Goal: Task Accomplishment & Management: Use online tool/utility

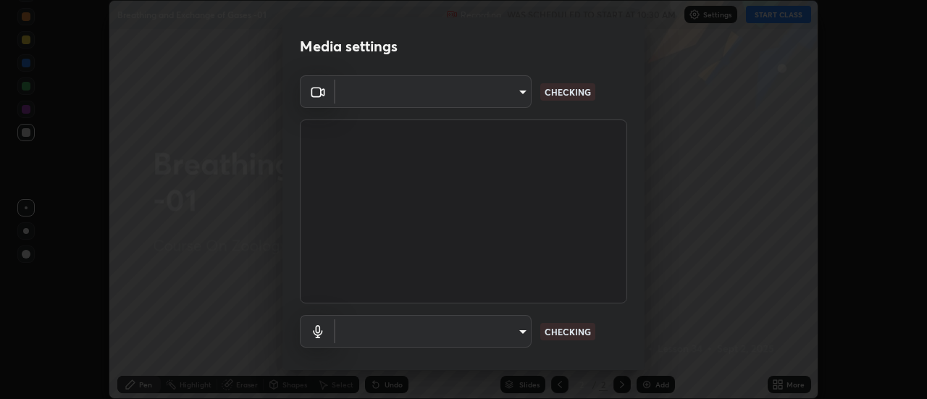
scroll to position [76, 0]
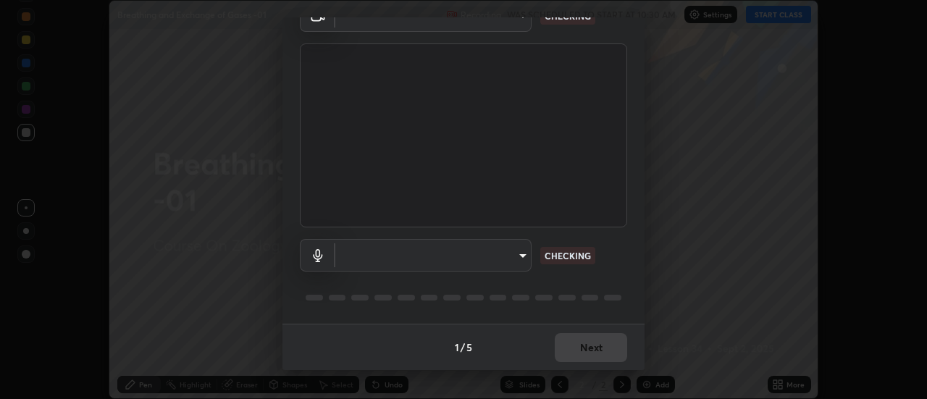
type input "abd1dd8f698bdb7170c938d45ed7c5a449073cf79ef4f8923fa8d1de0ad96843"
type input "a8a5a171c24800b48f3f78118fe5f2b2d48ca2aa2d62c989cd4de23f99d06a7d"
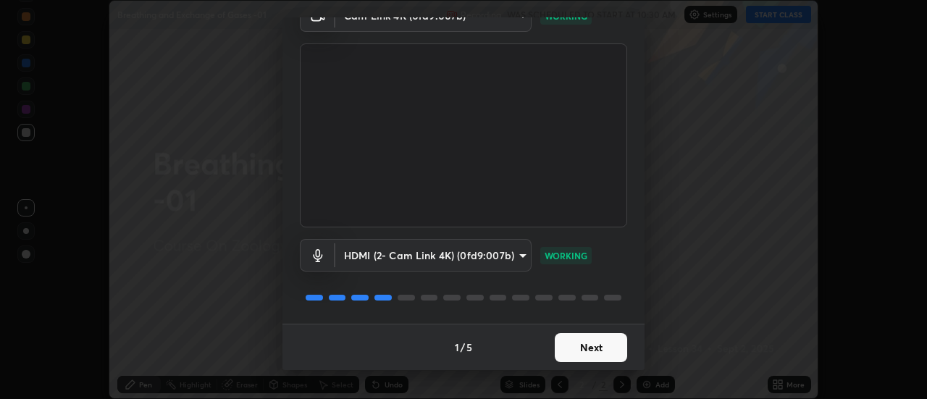
click at [569, 343] on button "Next" at bounding box center [591, 347] width 72 height 29
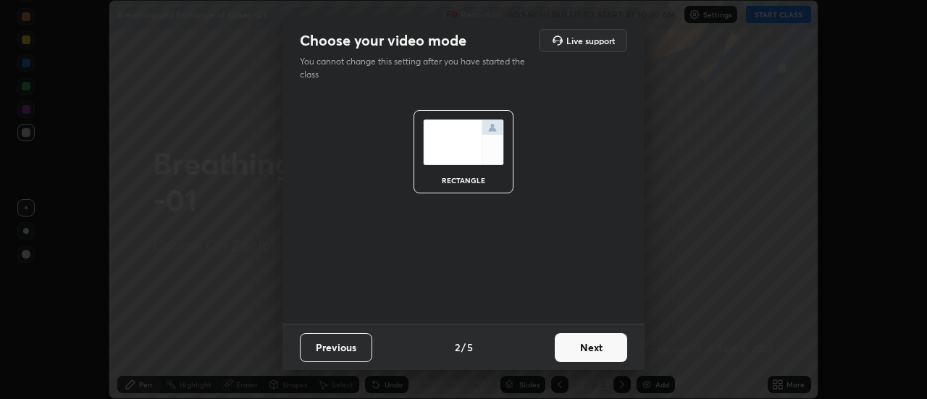
scroll to position [0, 0]
click at [572, 344] on button "Next" at bounding box center [591, 347] width 72 height 29
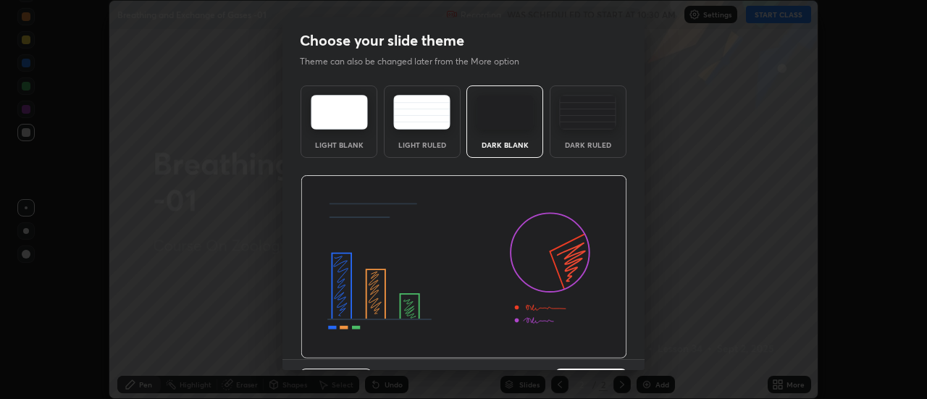
click at [577, 345] on img at bounding box center [463, 267] width 326 height 184
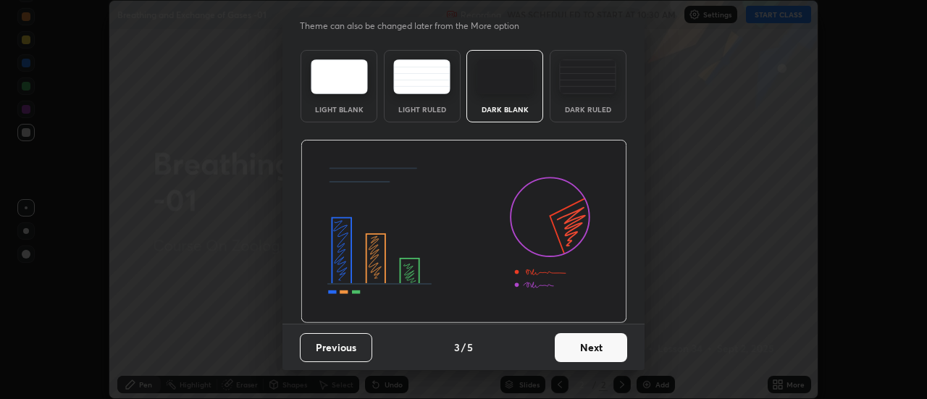
click at [569, 350] on button "Next" at bounding box center [591, 347] width 72 height 29
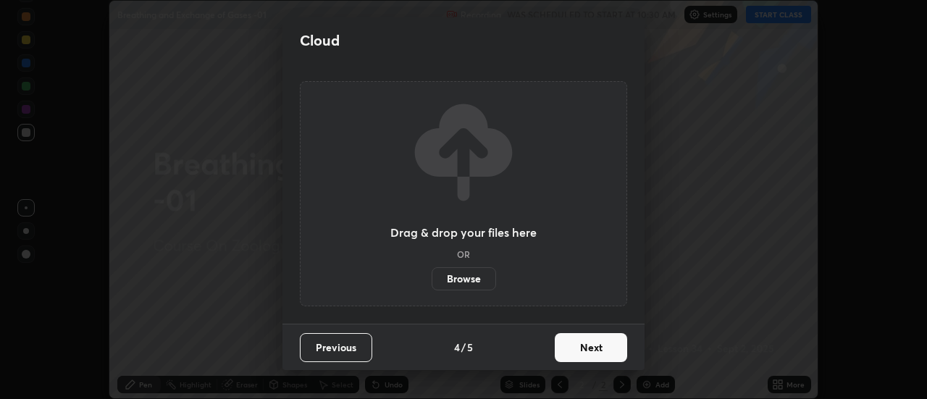
scroll to position [0, 0]
click at [570, 345] on button "Next" at bounding box center [591, 347] width 72 height 29
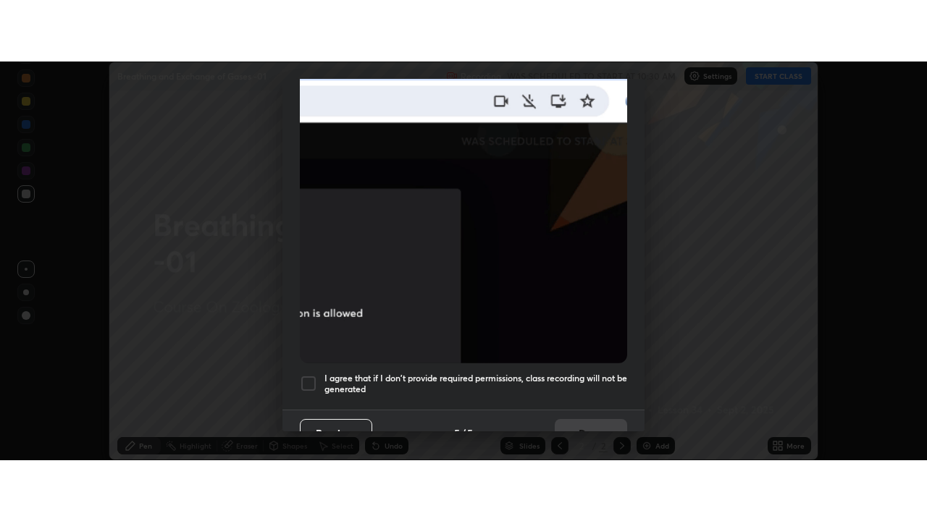
scroll to position [371, 0]
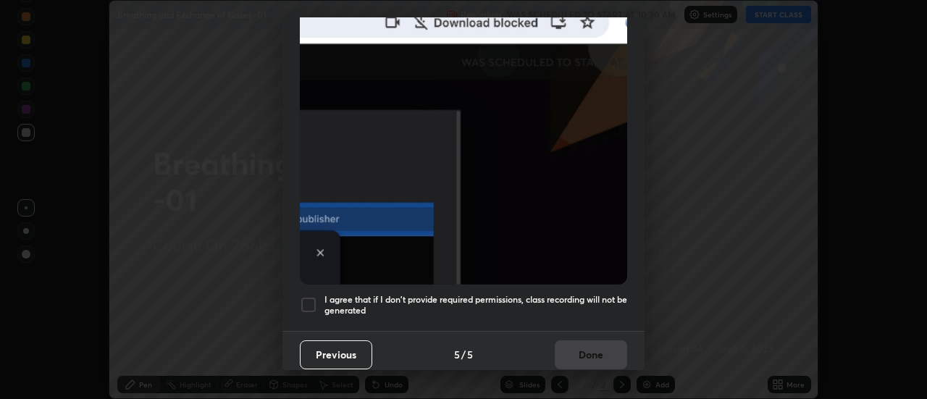
click at [311, 296] on div at bounding box center [308, 304] width 17 height 17
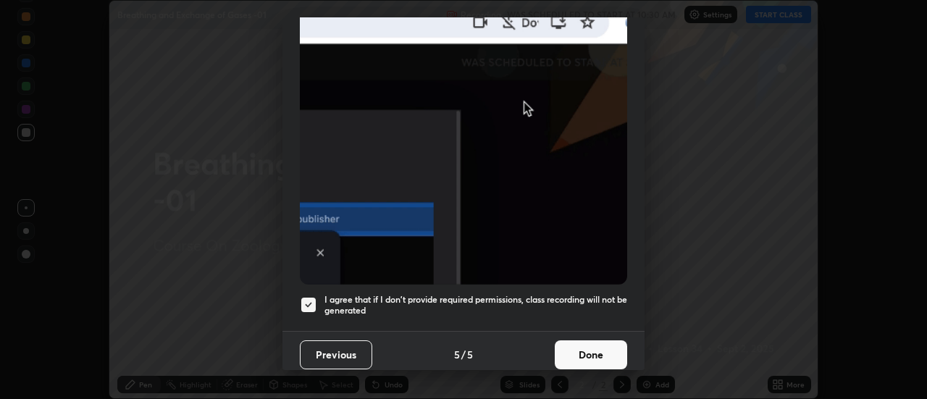
click at [589, 345] on button "Done" at bounding box center [591, 354] width 72 height 29
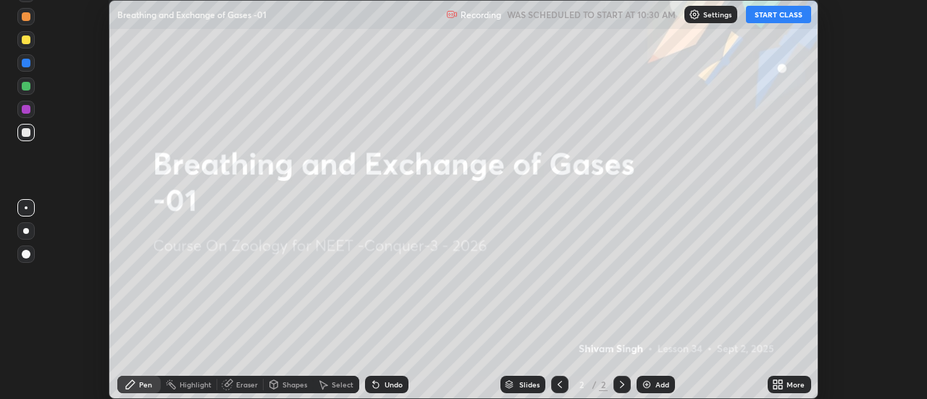
click at [778, 14] on button "START CLASS" at bounding box center [778, 14] width 65 height 17
click at [775, 381] on icon at bounding box center [775, 382] width 4 height 4
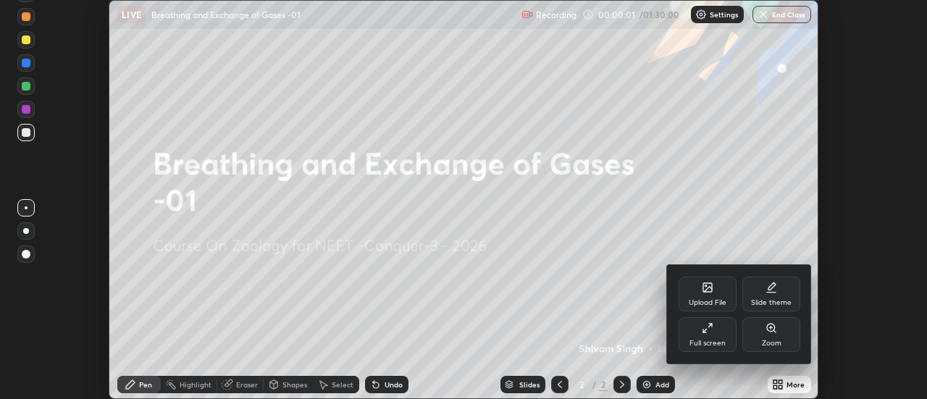
click at [712, 335] on div "Full screen" at bounding box center [707, 334] width 58 height 35
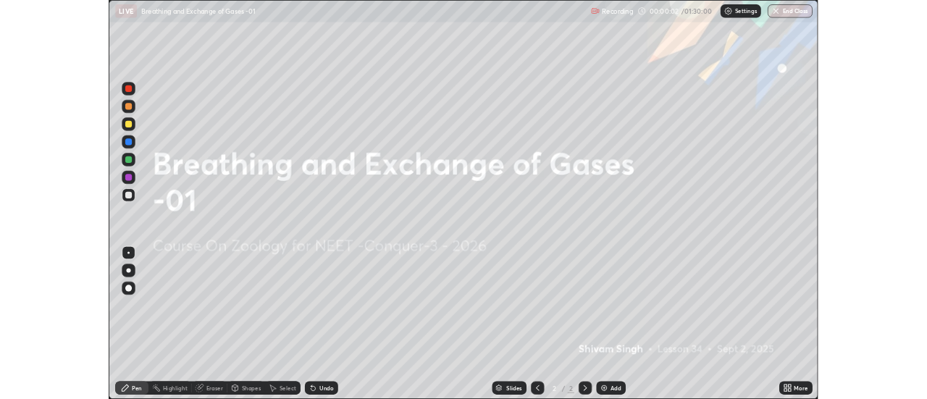
scroll to position [521, 927]
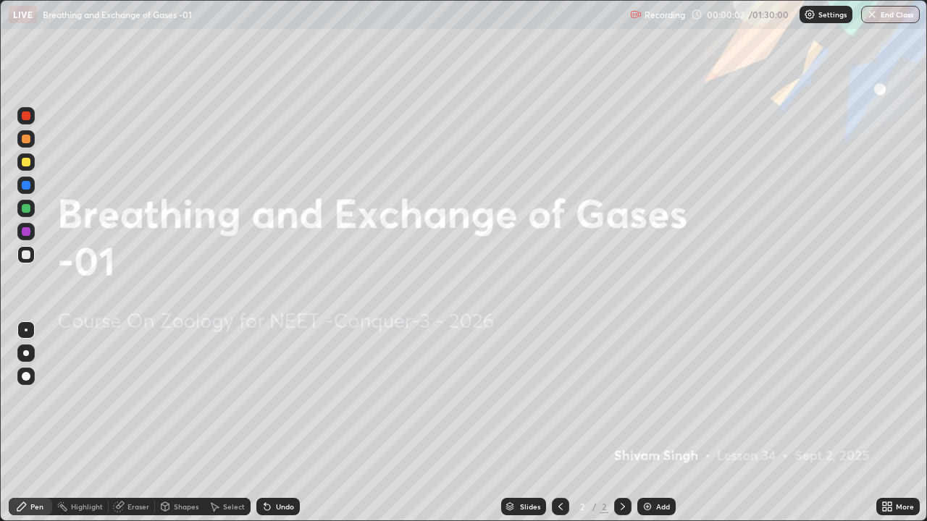
click at [888, 398] on icon at bounding box center [889, 504] width 4 height 4
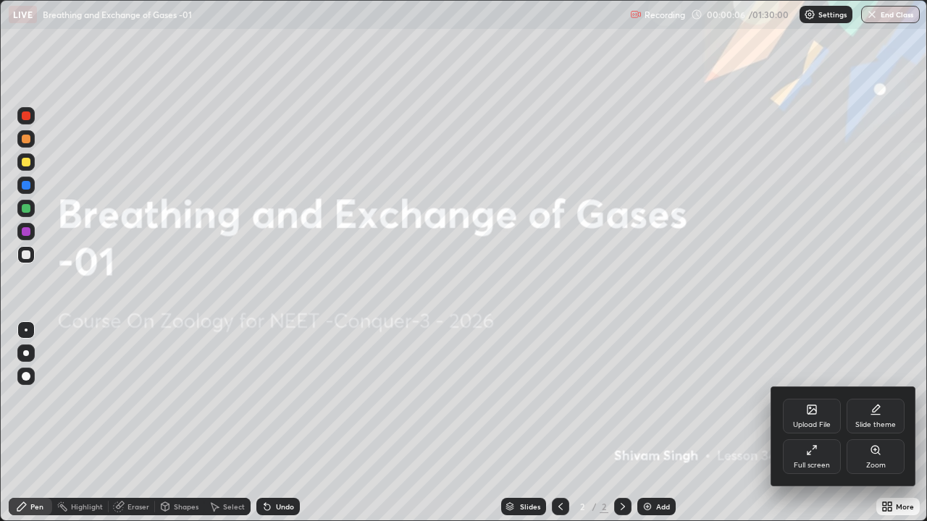
click at [811, 398] on div "Full screen" at bounding box center [812, 456] width 58 height 35
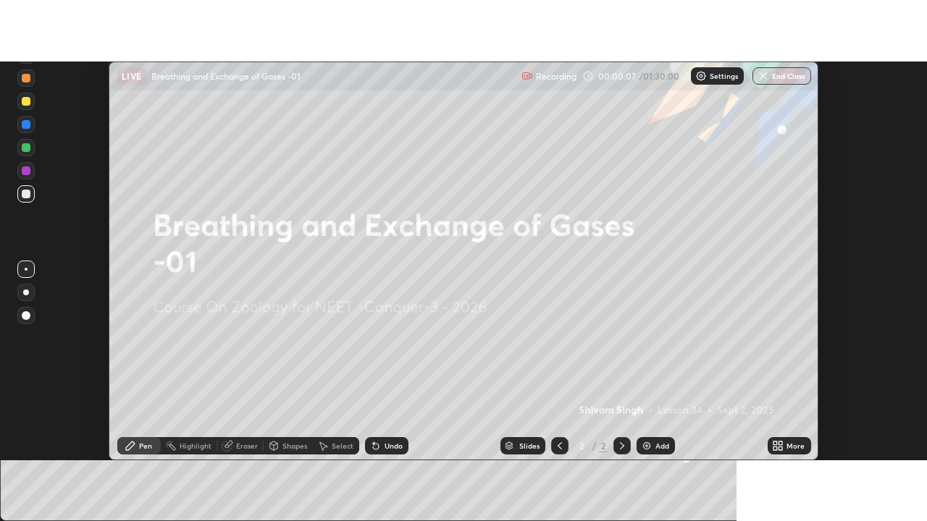
scroll to position [71990, 71463]
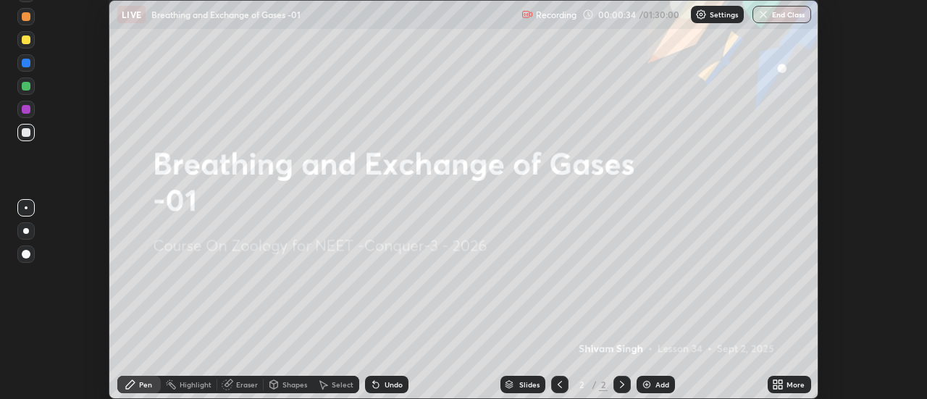
click at [778, 386] on icon at bounding box center [778, 385] width 12 height 12
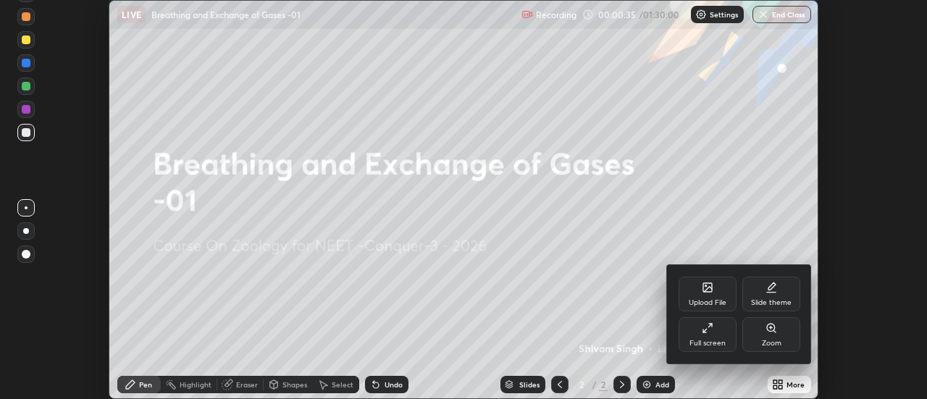
click at [703, 297] on div "Upload File" at bounding box center [707, 294] width 58 height 35
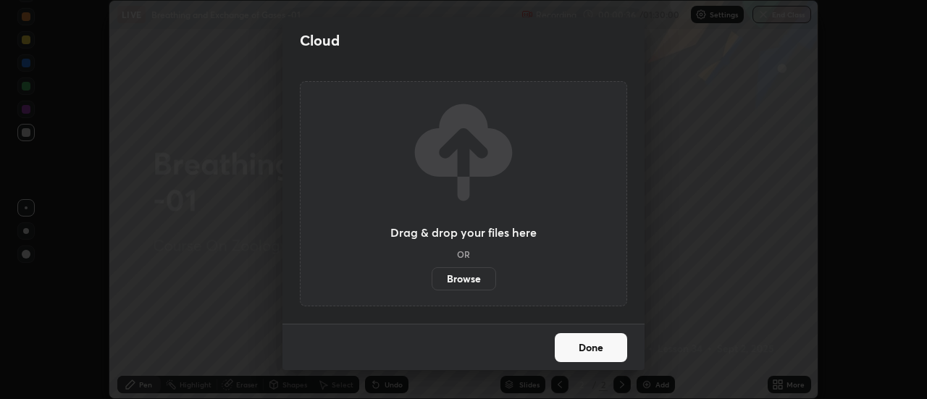
click at [467, 284] on label "Browse" at bounding box center [463, 278] width 64 height 23
click at [431, 284] on input "Browse" at bounding box center [431, 278] width 0 height 23
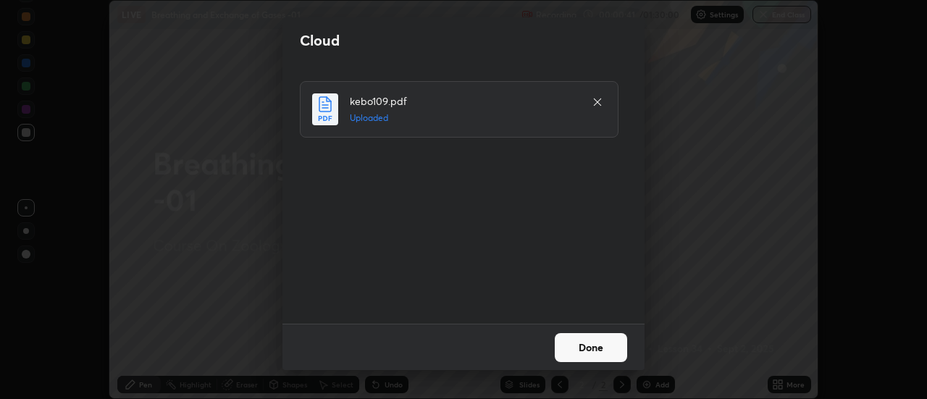
click at [585, 349] on button "Done" at bounding box center [591, 347] width 72 height 29
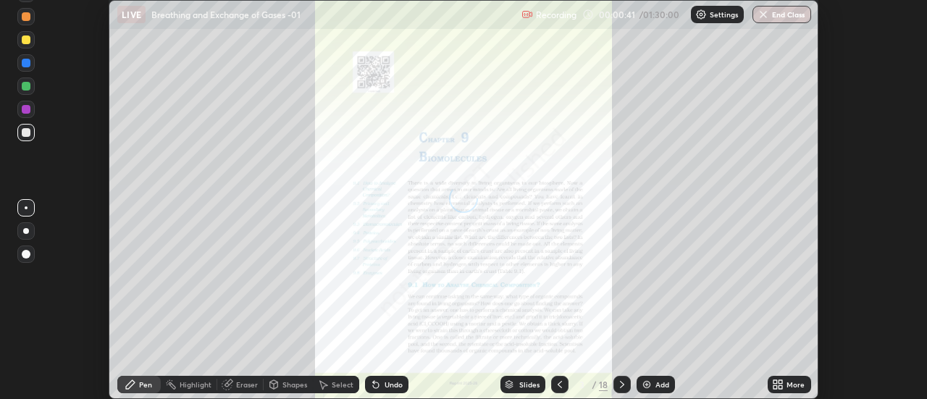
click at [775, 381] on icon at bounding box center [775, 382] width 4 height 4
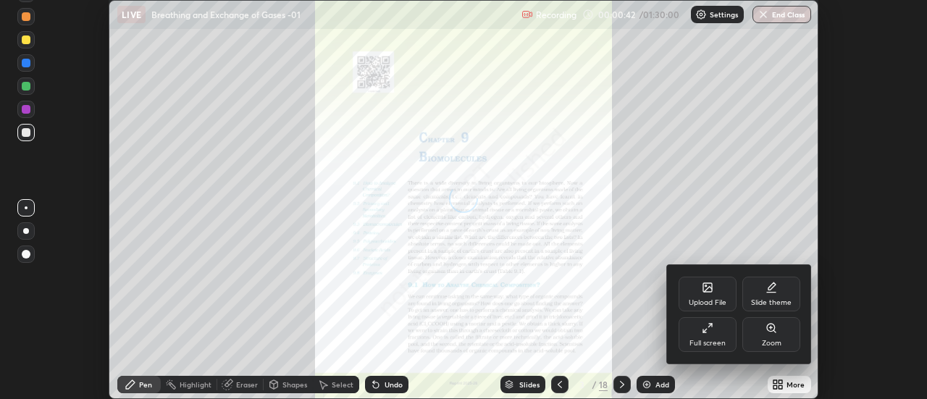
click at [712, 338] on div "Full screen" at bounding box center [707, 334] width 58 height 35
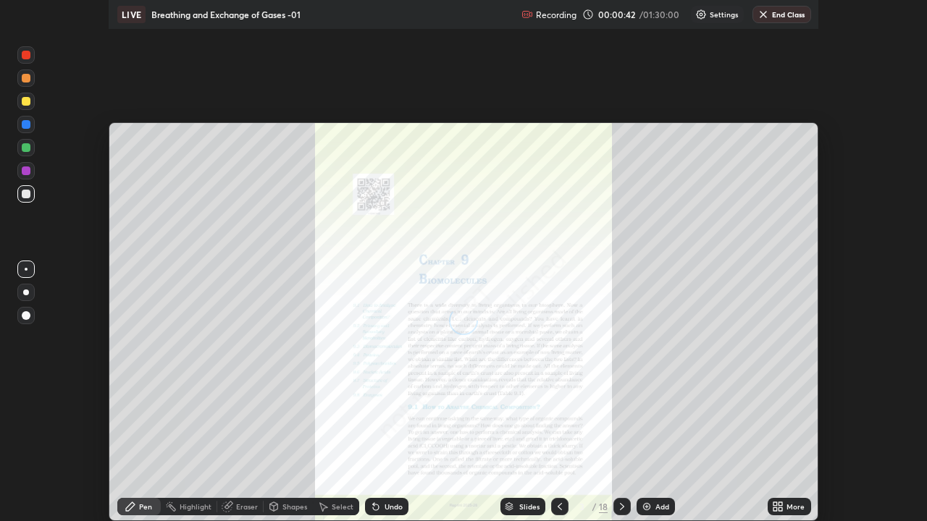
scroll to position [521, 927]
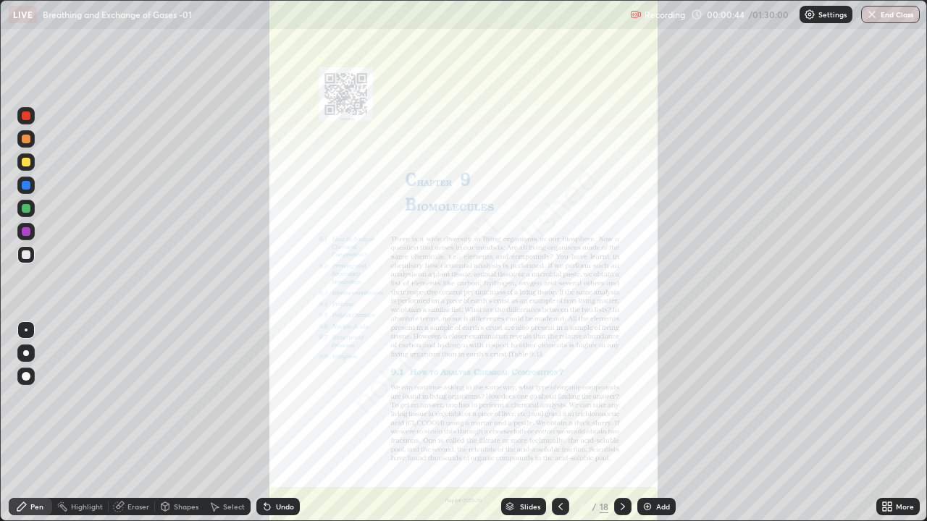
click at [559, 398] on icon at bounding box center [561, 507] width 12 height 12
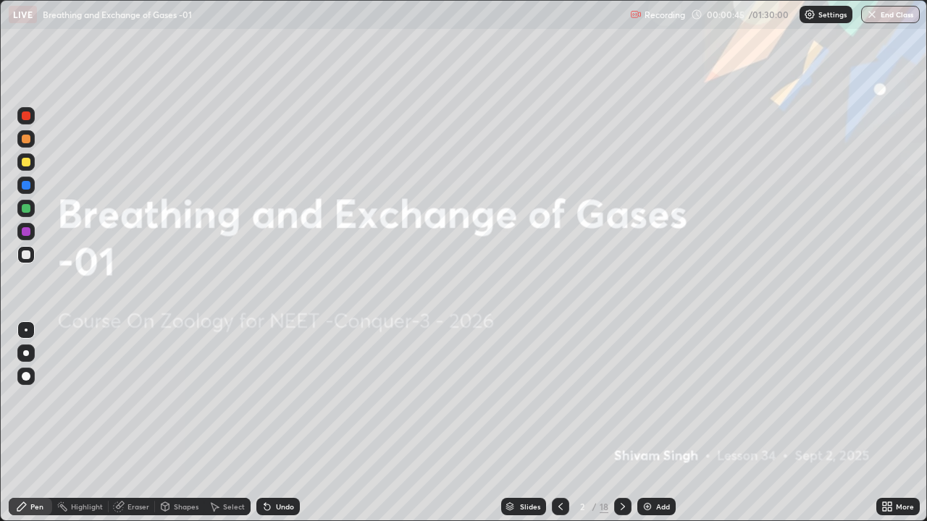
click at [813, 16] on img at bounding box center [810, 15] width 12 height 12
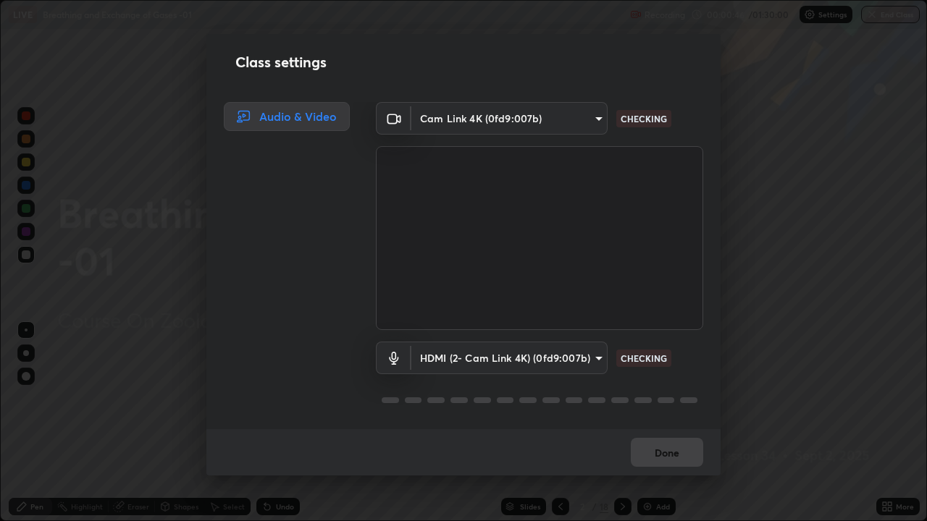
scroll to position [1, 0]
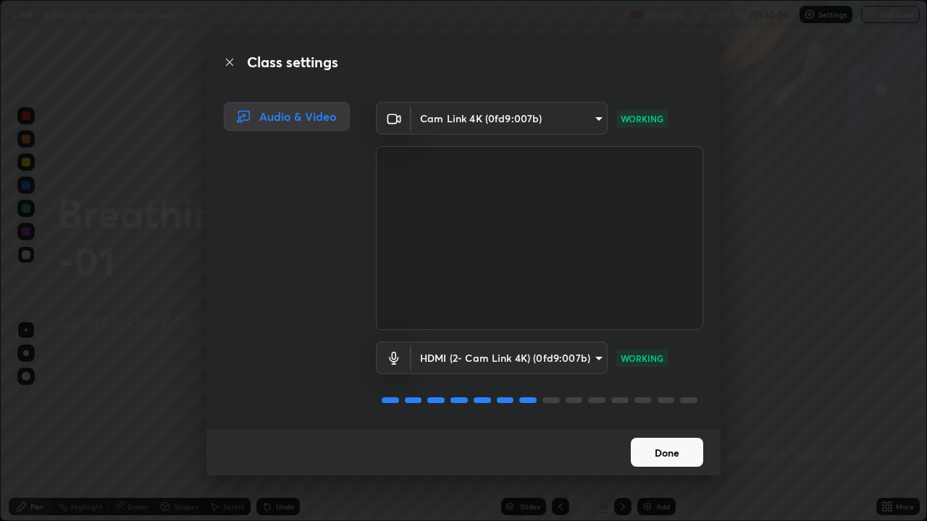
click at [662, 398] on button "Done" at bounding box center [667, 452] width 72 height 29
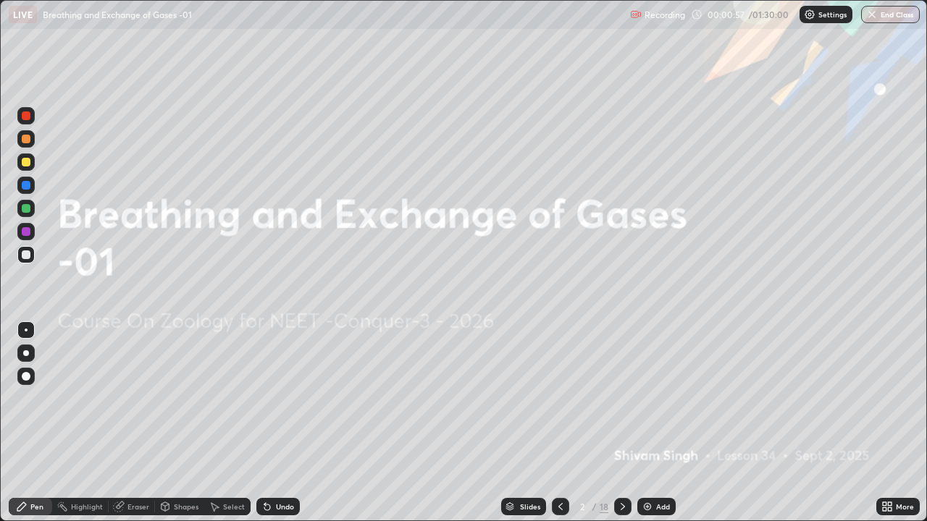
click at [529, 398] on div "Slides" at bounding box center [530, 506] width 20 height 7
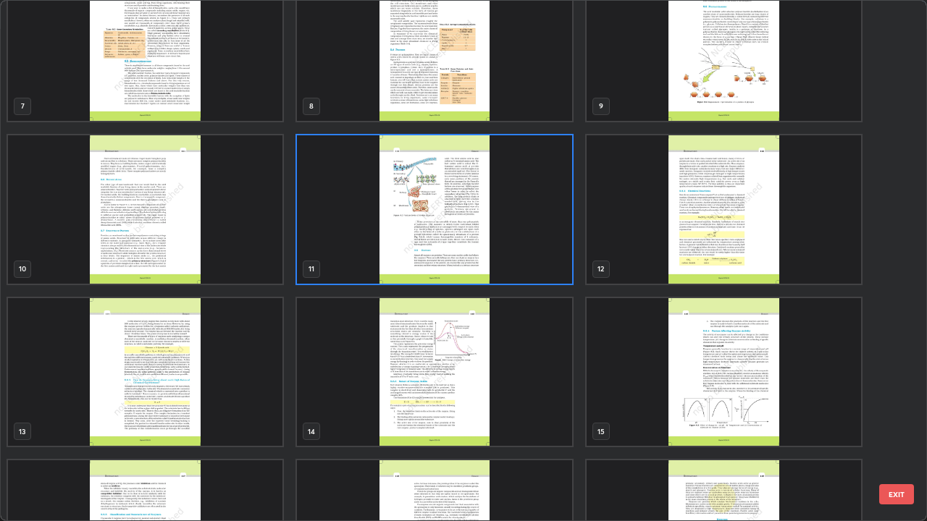
scroll to position [455, 0]
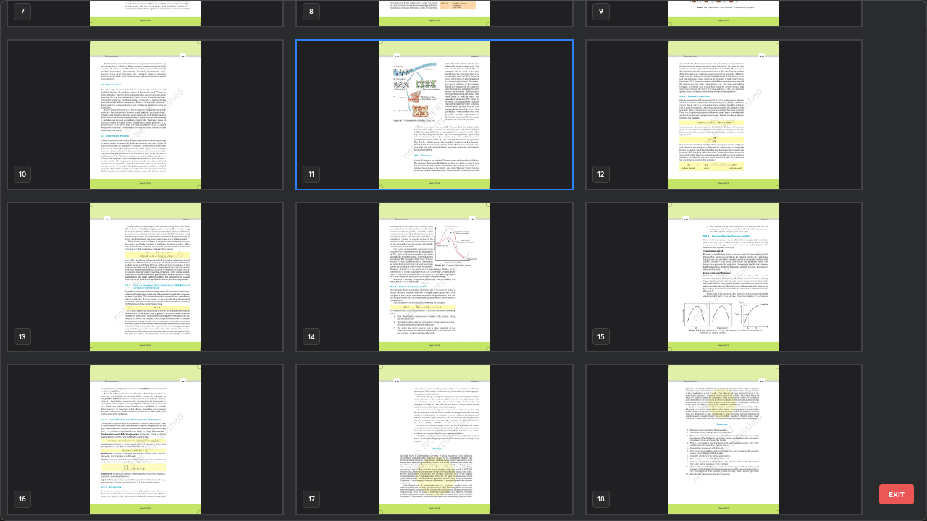
click at [167, 398] on img "grid" at bounding box center [145, 440] width 274 height 148
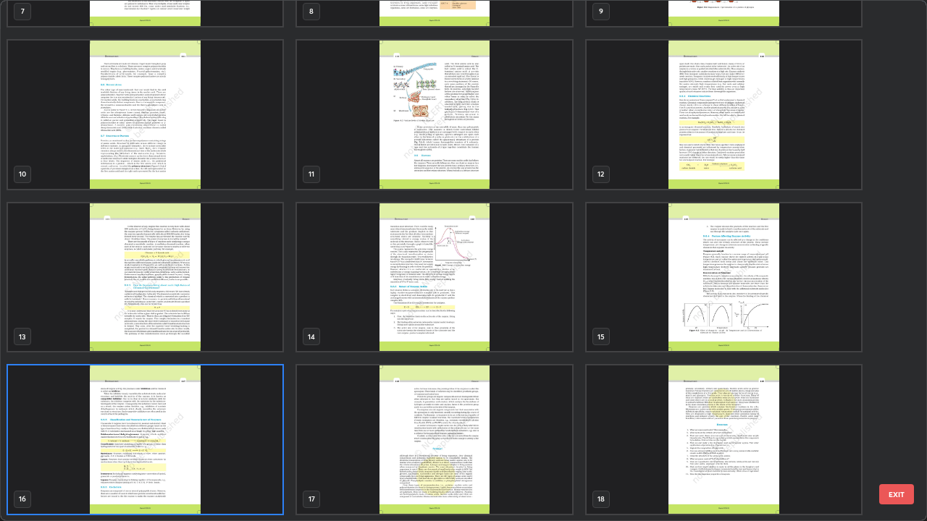
click at [167, 398] on img "grid" at bounding box center [145, 440] width 274 height 148
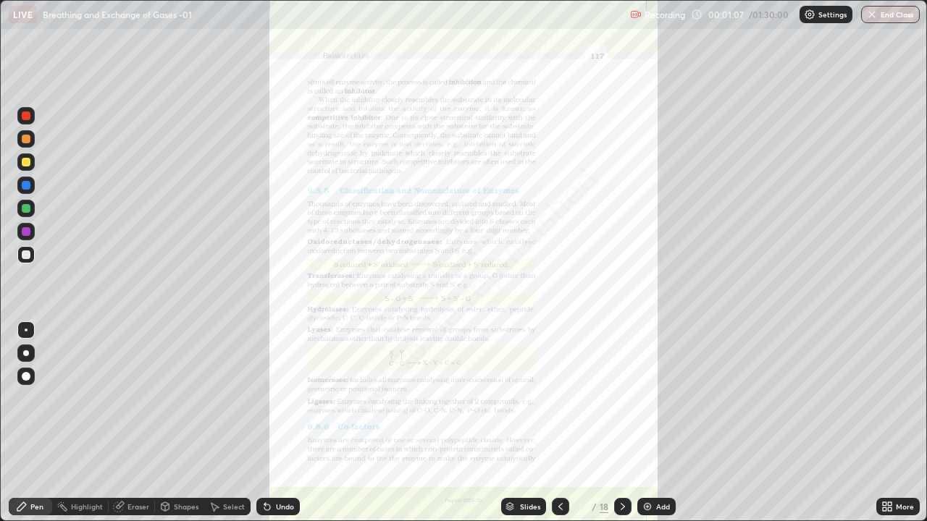
click at [890, 398] on icon at bounding box center [889, 509] width 4 height 4
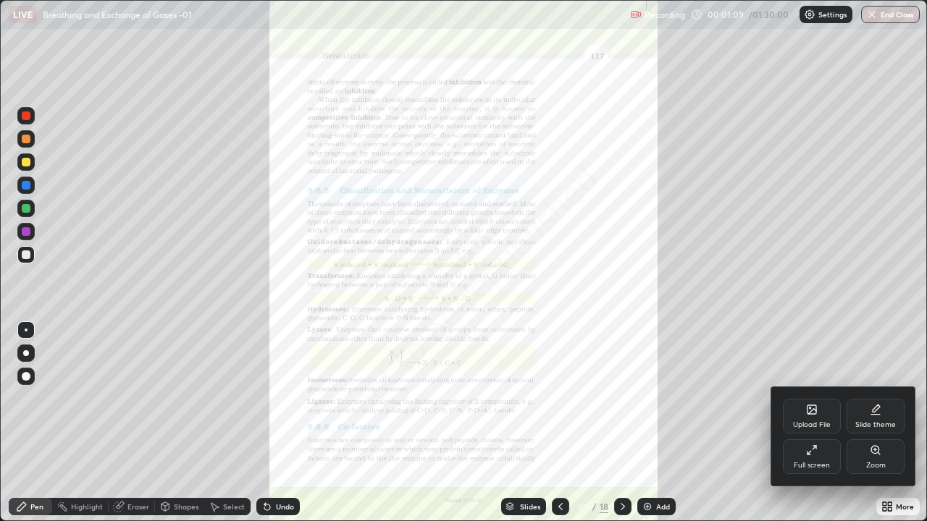
click at [877, 398] on icon at bounding box center [875, 450] width 12 height 12
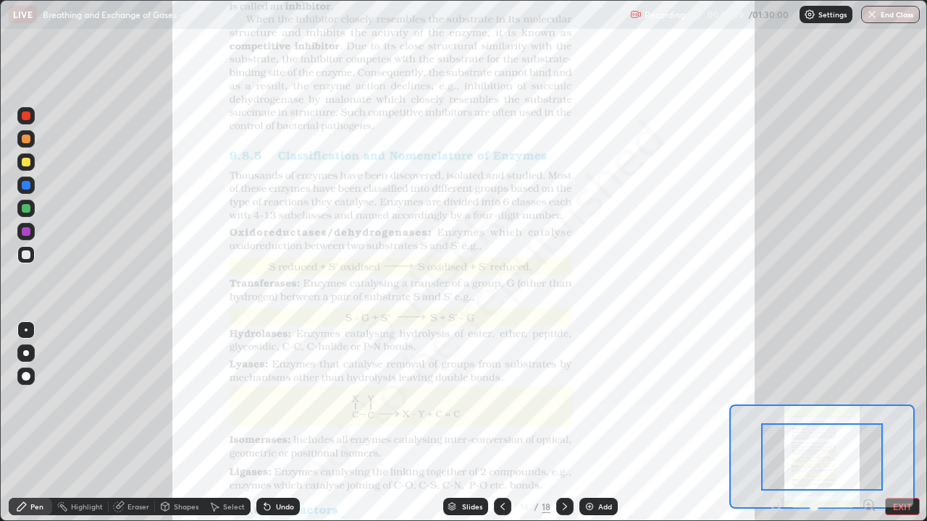
click at [866, 398] on icon at bounding box center [868, 505] width 4 height 0
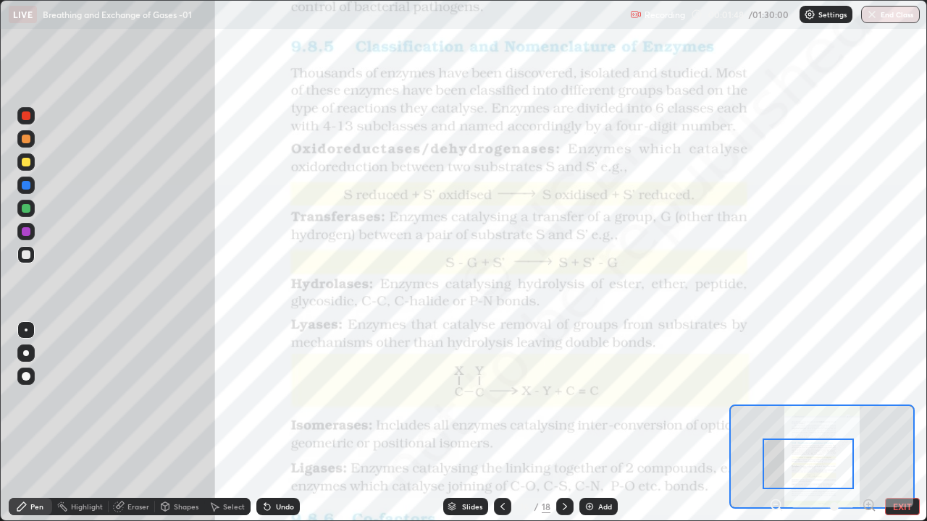
click at [27, 353] on div at bounding box center [26, 353] width 6 height 6
click at [24, 188] on div at bounding box center [26, 185] width 9 height 9
click at [26, 330] on div at bounding box center [26, 330] width 3 height 3
click at [27, 164] on div at bounding box center [26, 162] width 9 height 9
click at [27, 186] on div at bounding box center [26, 185] width 9 height 9
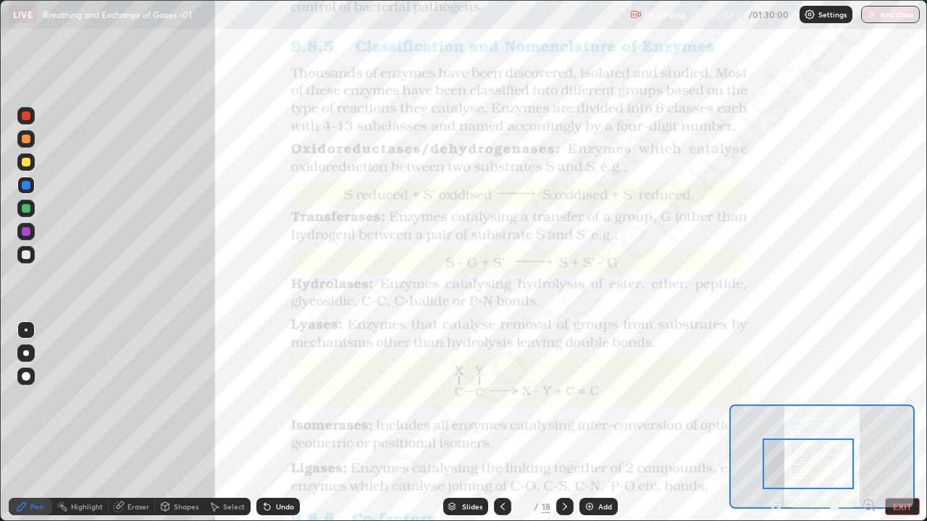
click at [28, 206] on div at bounding box center [26, 208] width 9 height 9
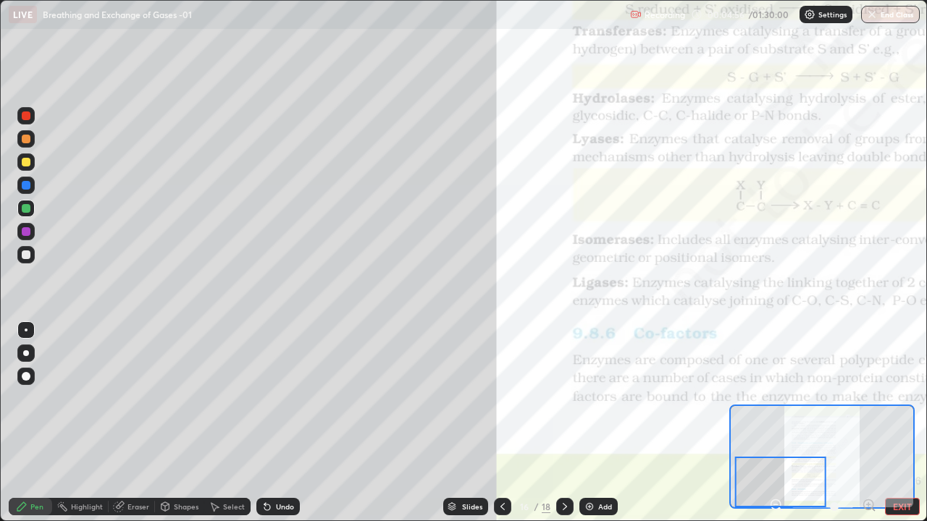
click at [26, 184] on div at bounding box center [26, 185] width 9 height 9
click at [27, 138] on div at bounding box center [26, 139] width 9 height 9
click at [283, 398] on div "Undo" at bounding box center [277, 506] width 43 height 17
click at [273, 398] on div "Undo" at bounding box center [277, 506] width 43 height 17
click at [280, 398] on div "Undo" at bounding box center [285, 506] width 18 height 7
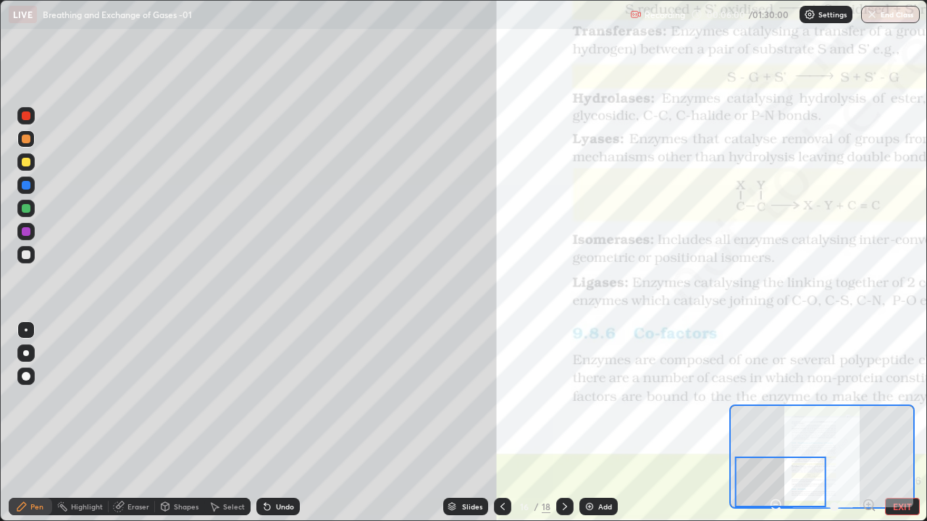
click at [25, 182] on div at bounding box center [26, 185] width 9 height 9
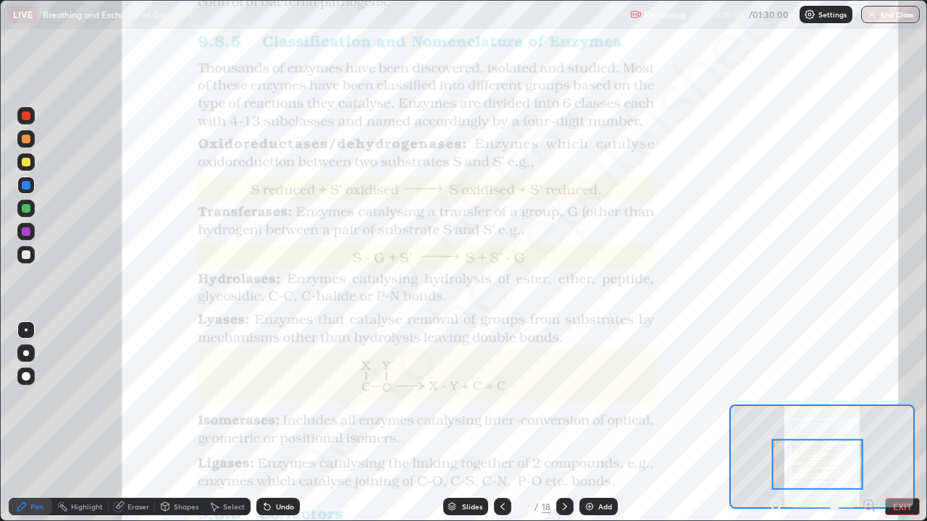
click at [232, 398] on div "Select" at bounding box center [234, 506] width 22 height 7
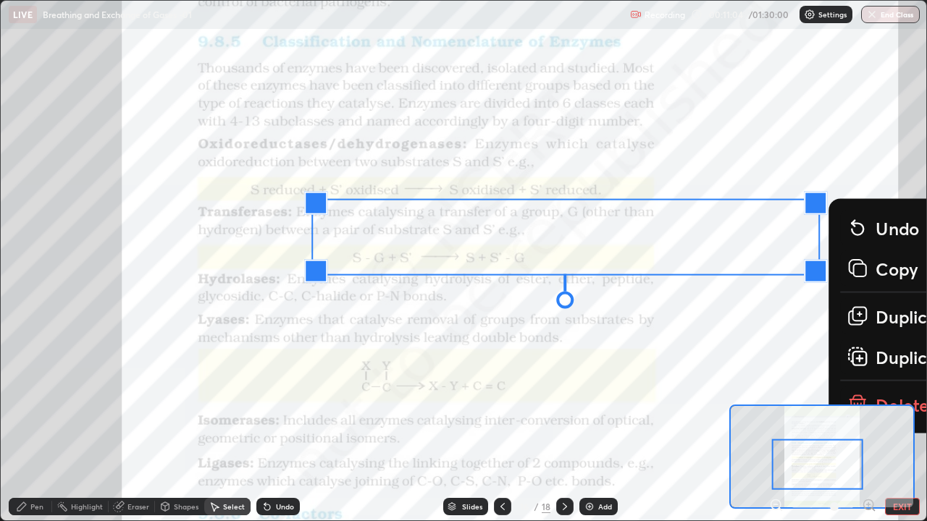
click at [859, 397] on icon at bounding box center [857, 398] width 9 height 4
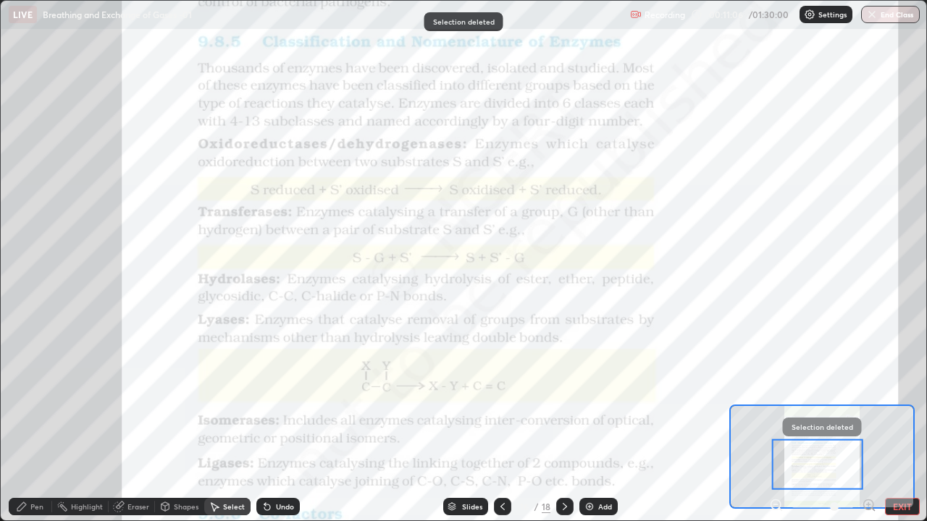
click at [38, 398] on div "Pen" at bounding box center [36, 506] width 13 height 7
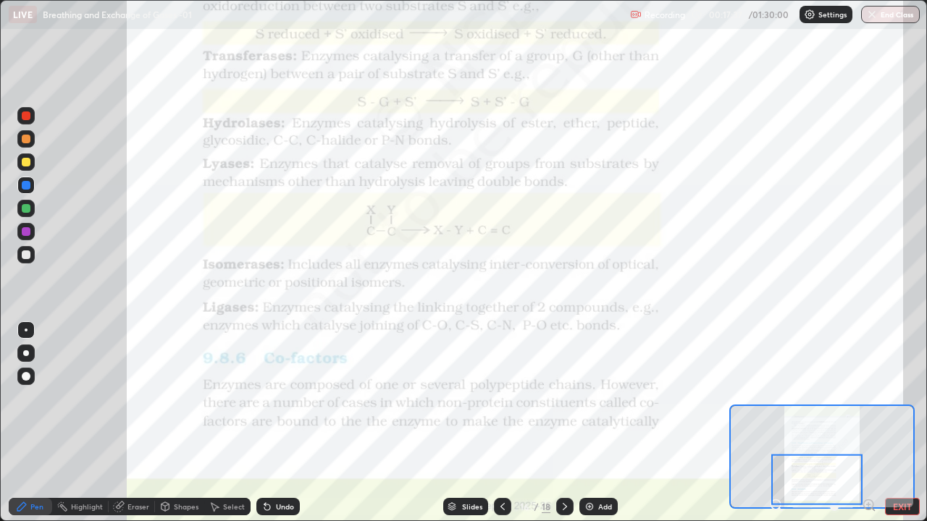
click at [20, 321] on div at bounding box center [25, 329] width 17 height 17
click at [22, 326] on div at bounding box center [25, 329] width 17 height 17
click at [133, 398] on div "Eraser" at bounding box center [138, 506] width 22 height 7
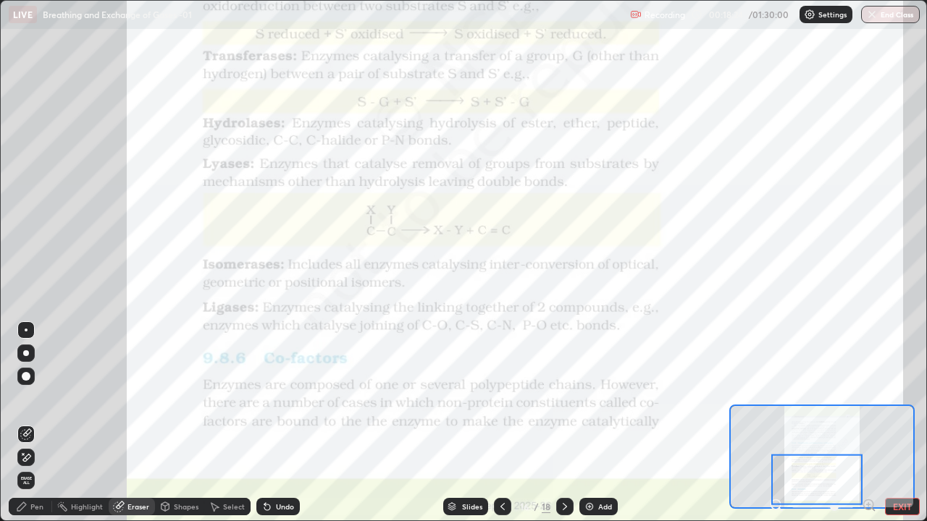
click at [38, 398] on div "Pen" at bounding box center [36, 506] width 13 height 7
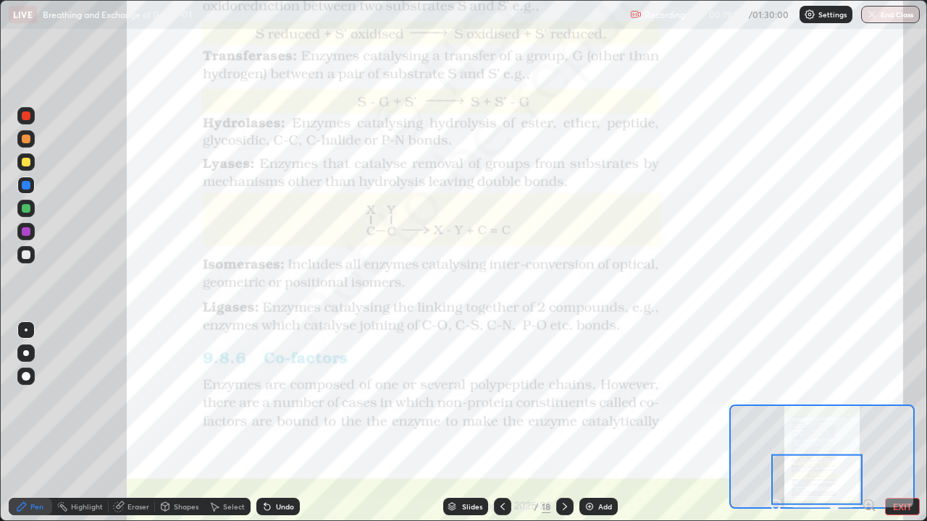
click at [282, 398] on div "Undo" at bounding box center [285, 506] width 18 height 7
click at [593, 398] on img at bounding box center [589, 507] width 12 height 12
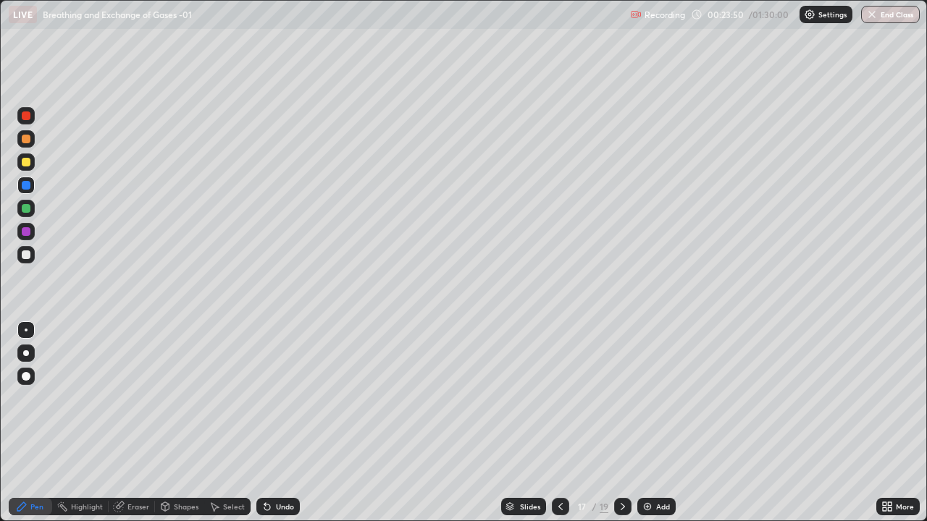
click at [26, 353] on div at bounding box center [26, 353] width 6 height 6
click at [27, 255] on div at bounding box center [26, 254] width 9 height 9
click at [28, 229] on div at bounding box center [26, 231] width 9 height 9
click at [653, 398] on div "Add" at bounding box center [656, 506] width 38 height 17
click at [557, 398] on icon at bounding box center [560, 507] width 12 height 12
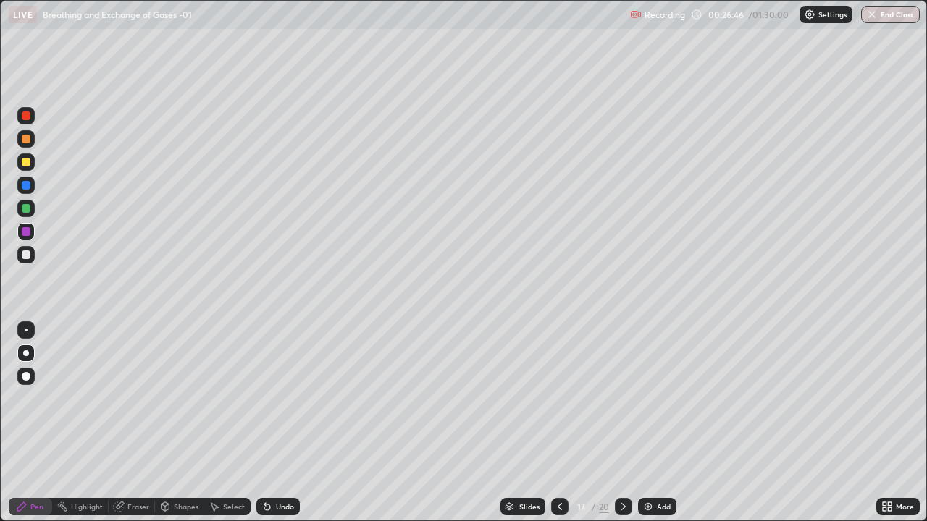
click at [622, 398] on icon at bounding box center [623, 507] width 12 height 12
click at [27, 142] on div at bounding box center [26, 139] width 9 height 9
click at [26, 187] on div at bounding box center [26, 185] width 9 height 9
click at [25, 211] on div at bounding box center [26, 208] width 9 height 9
click at [25, 165] on div at bounding box center [26, 162] width 9 height 9
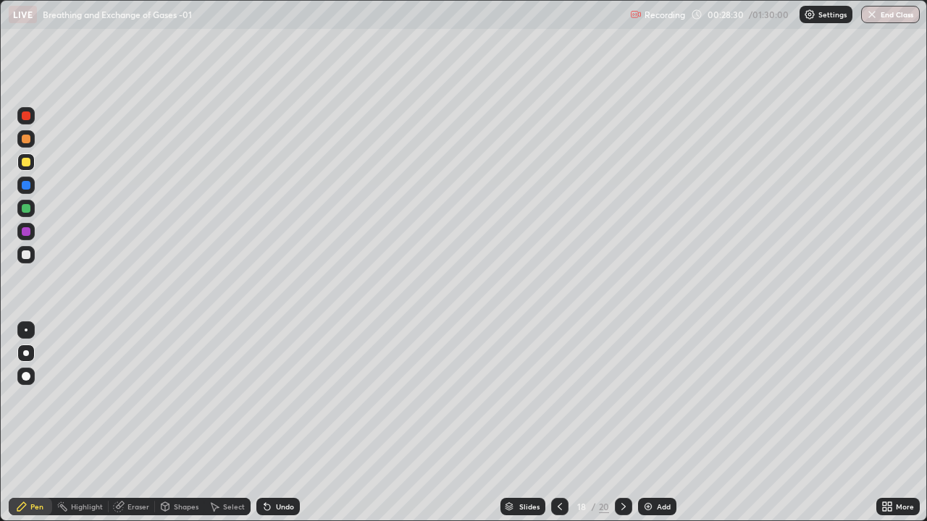
click at [284, 398] on div "Undo" at bounding box center [285, 506] width 18 height 7
click at [285, 398] on div "Undo" at bounding box center [285, 506] width 18 height 7
click at [284, 398] on div "Undo" at bounding box center [285, 506] width 18 height 7
click at [277, 398] on div "Undo" at bounding box center [285, 506] width 18 height 7
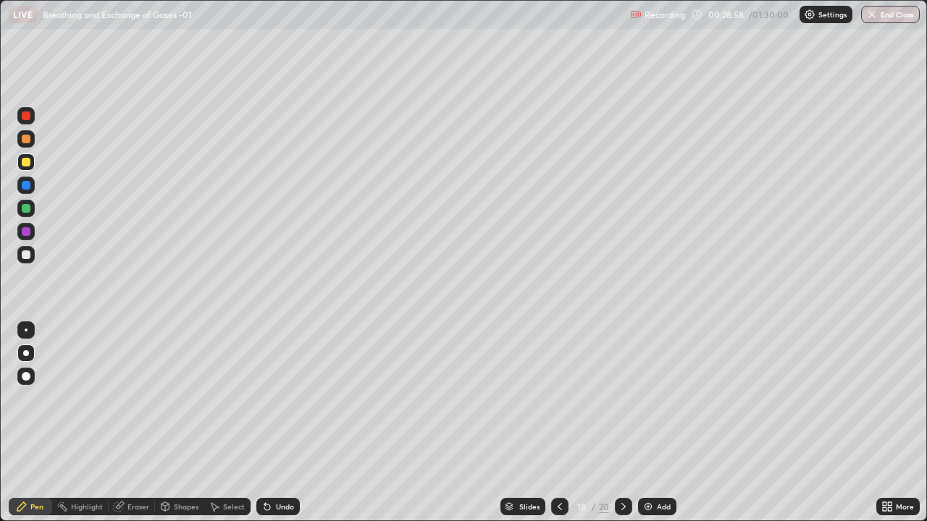
click at [25, 185] on div at bounding box center [26, 185] width 9 height 9
click at [174, 398] on div "Shapes" at bounding box center [186, 506] width 25 height 7
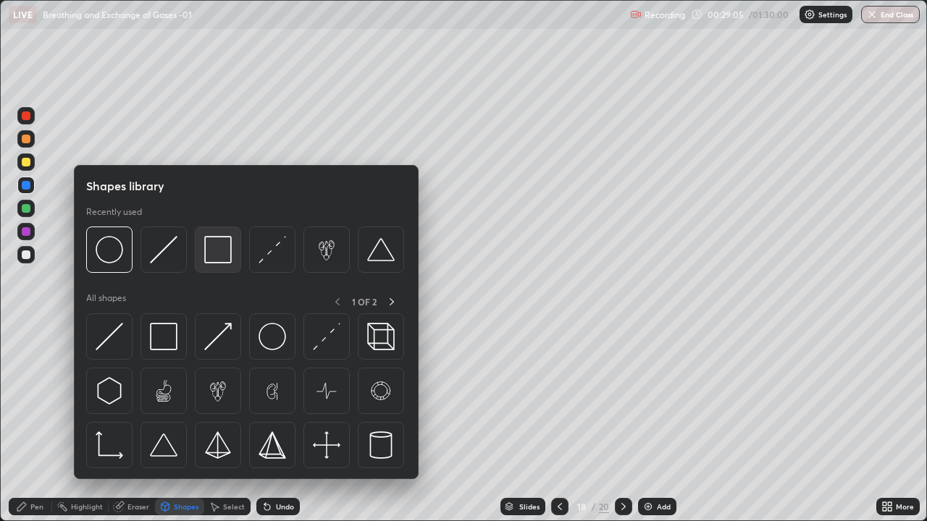
click at [214, 250] on img at bounding box center [218, 250] width 28 height 28
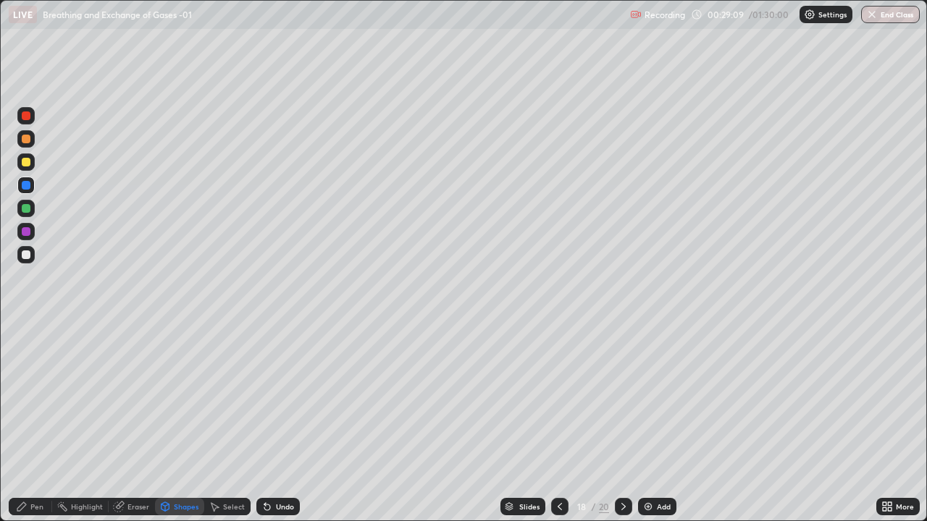
click at [29, 207] on div at bounding box center [26, 208] width 9 height 9
click at [31, 398] on div "Pen" at bounding box center [36, 506] width 13 height 7
click at [665, 398] on div "Add" at bounding box center [664, 506] width 14 height 7
click at [25, 185] on div at bounding box center [26, 185] width 9 height 9
click at [28, 185] on div at bounding box center [26, 185] width 9 height 9
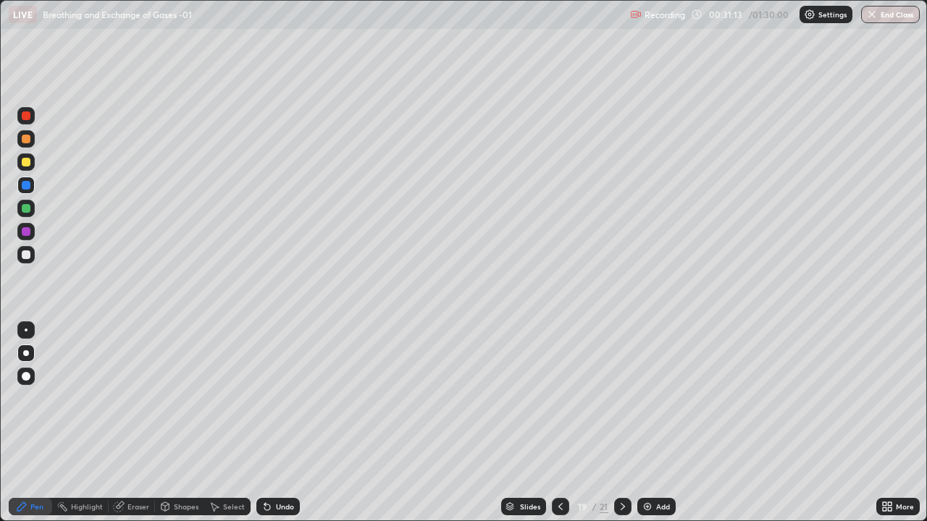
click at [26, 209] on div at bounding box center [26, 208] width 9 height 9
click at [27, 138] on div at bounding box center [26, 139] width 9 height 9
click at [283, 398] on div "Undo" at bounding box center [285, 506] width 18 height 7
click at [25, 206] on div at bounding box center [26, 208] width 9 height 9
click at [30, 187] on div at bounding box center [26, 185] width 9 height 9
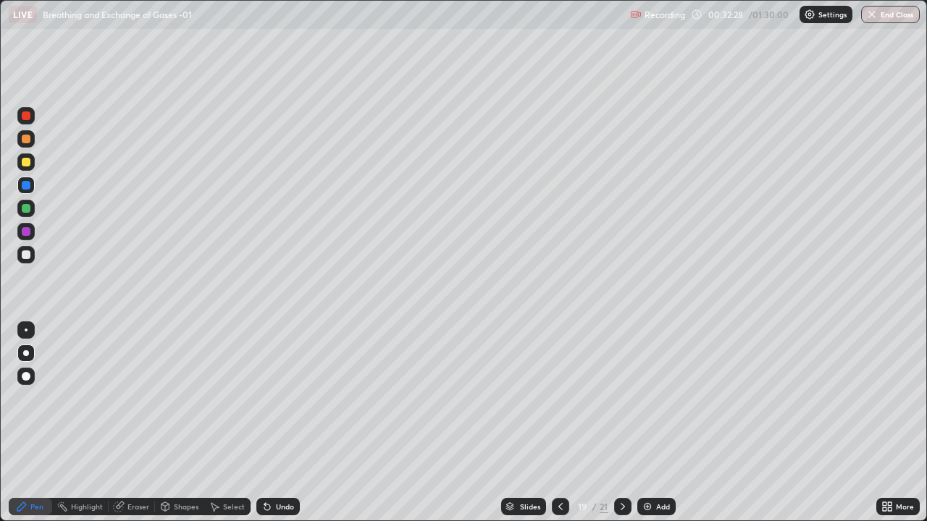
click at [29, 210] on div at bounding box center [26, 208] width 9 height 9
click at [27, 184] on div at bounding box center [26, 185] width 9 height 9
click at [27, 254] on div at bounding box center [26, 254] width 9 height 9
click at [285, 398] on div "Undo" at bounding box center [285, 506] width 18 height 7
click at [26, 229] on div at bounding box center [26, 231] width 9 height 9
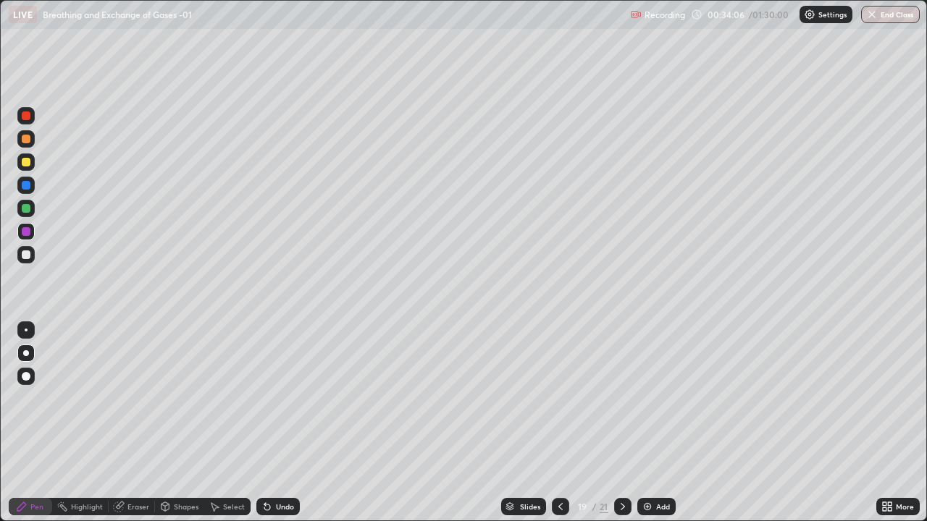
click at [18, 204] on div at bounding box center [25, 208] width 17 height 17
click at [646, 398] on img at bounding box center [647, 507] width 12 height 12
click at [558, 398] on icon at bounding box center [561, 507] width 12 height 12
click at [619, 398] on icon at bounding box center [623, 507] width 12 height 12
click at [24, 133] on div at bounding box center [25, 138] width 17 height 17
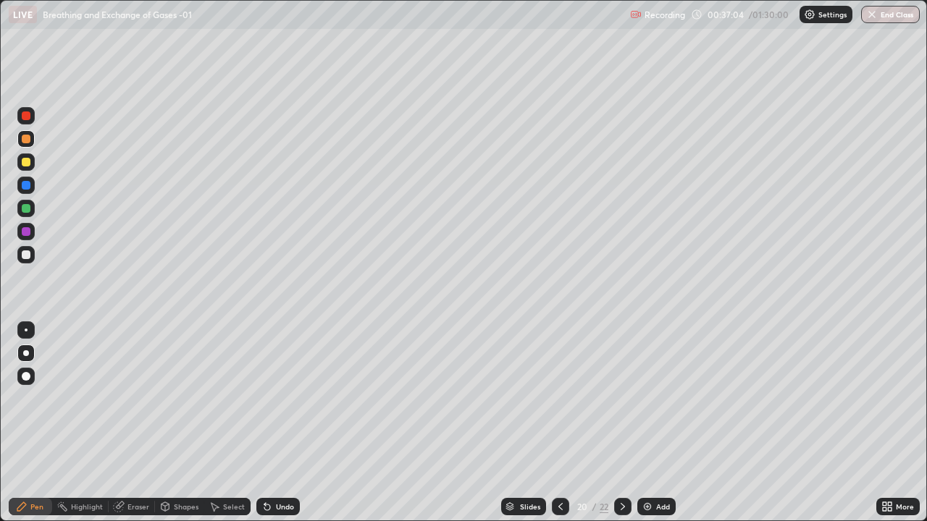
click at [25, 188] on div at bounding box center [26, 185] width 9 height 9
click at [26, 207] on div at bounding box center [26, 208] width 9 height 9
click at [288, 398] on div "Undo" at bounding box center [285, 506] width 18 height 7
click at [24, 255] on div at bounding box center [26, 254] width 9 height 9
click at [25, 187] on div at bounding box center [26, 185] width 9 height 9
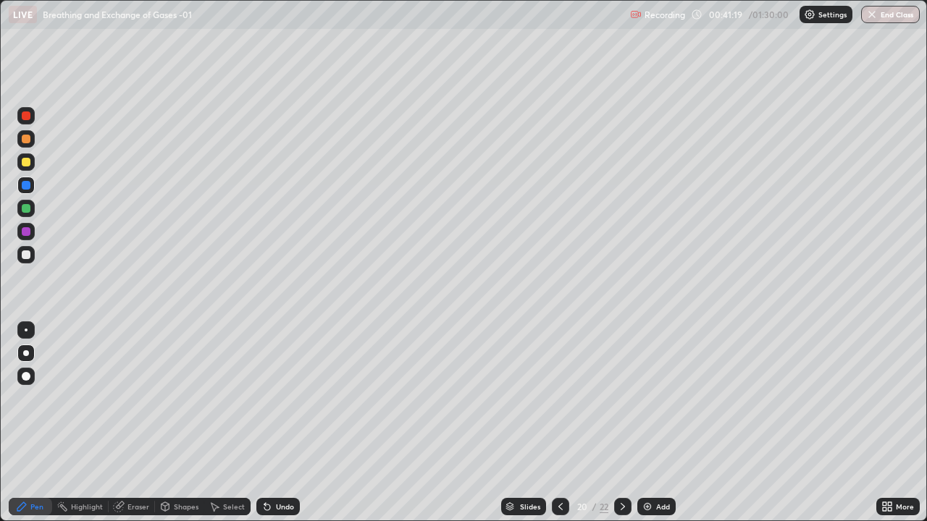
click at [283, 398] on div "Undo" at bounding box center [285, 506] width 18 height 7
click at [281, 398] on div "Undo" at bounding box center [285, 506] width 18 height 7
click at [26, 211] on div at bounding box center [26, 208] width 9 height 9
click at [26, 163] on div at bounding box center [26, 162] width 9 height 9
click at [646, 398] on img at bounding box center [647, 507] width 12 height 12
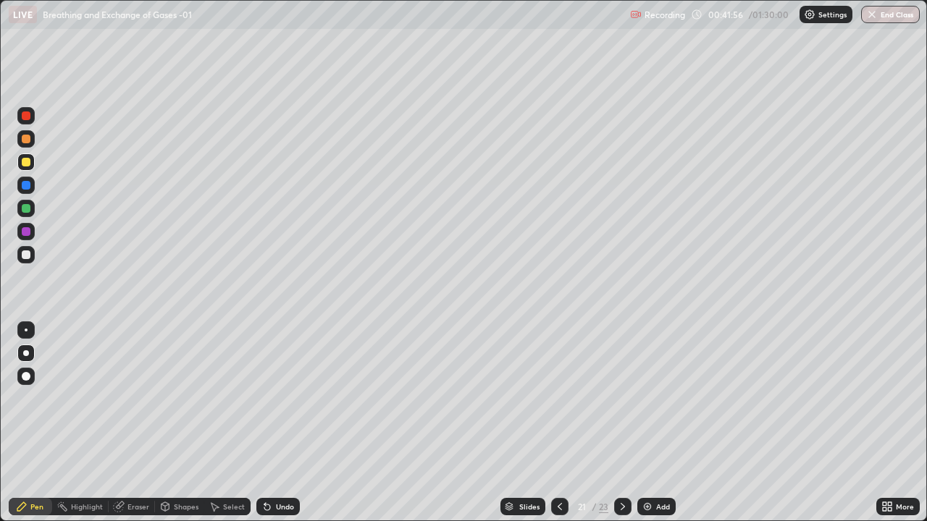
click at [26, 140] on div at bounding box center [26, 139] width 9 height 9
click at [277, 398] on div "Undo" at bounding box center [285, 506] width 18 height 7
click at [280, 398] on div "Undo" at bounding box center [285, 506] width 18 height 7
click at [25, 257] on div at bounding box center [26, 254] width 9 height 9
click at [27, 186] on div at bounding box center [26, 185] width 9 height 9
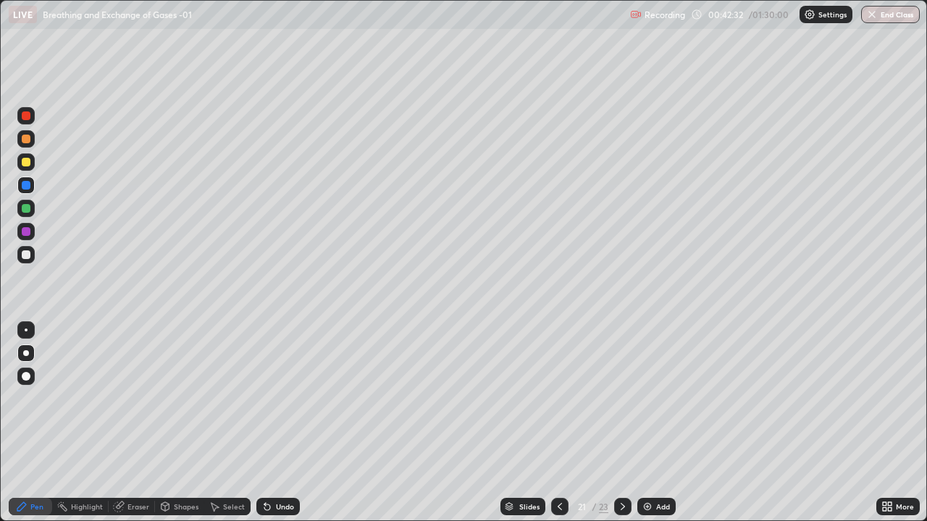
click at [286, 398] on div "Undo" at bounding box center [285, 506] width 18 height 7
click at [284, 398] on div "Undo" at bounding box center [285, 506] width 18 height 7
click at [555, 398] on div at bounding box center [559, 506] width 17 height 17
click at [628, 398] on div at bounding box center [622, 506] width 17 height 17
click at [646, 398] on img at bounding box center [647, 507] width 12 height 12
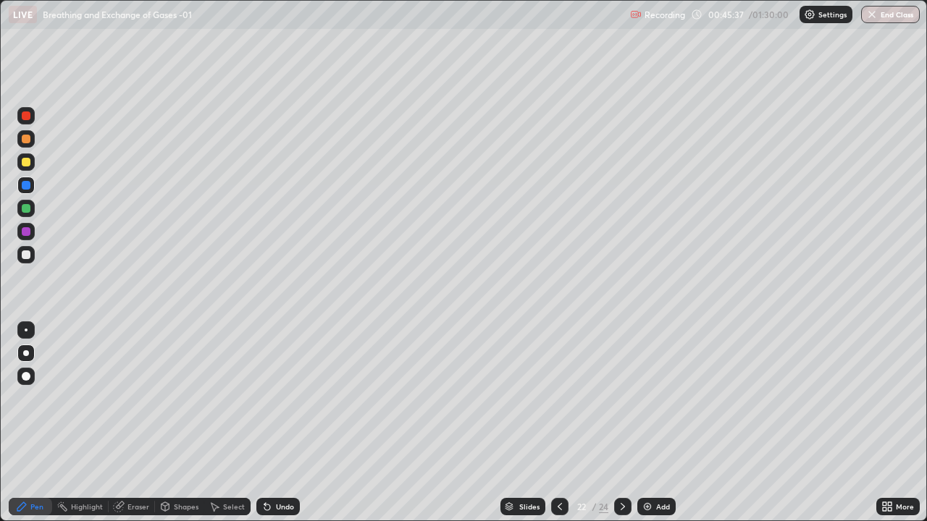
click at [26, 159] on div at bounding box center [26, 162] width 9 height 9
click at [28, 137] on div at bounding box center [26, 139] width 9 height 9
click at [27, 232] on div at bounding box center [26, 231] width 9 height 9
click at [286, 398] on div "Undo" at bounding box center [285, 506] width 18 height 7
click at [281, 398] on div "Undo" at bounding box center [285, 506] width 18 height 7
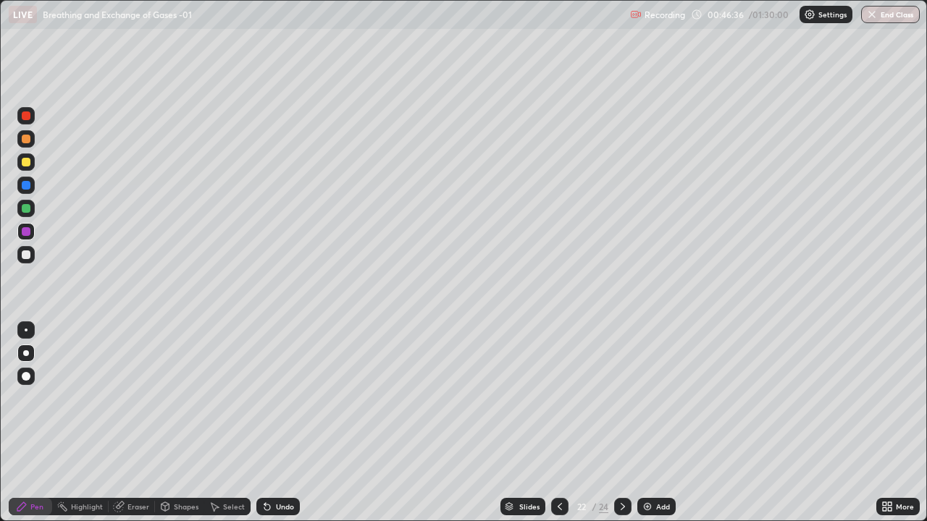
click at [25, 185] on div at bounding box center [26, 185] width 9 height 9
click at [25, 161] on div at bounding box center [26, 162] width 9 height 9
click at [133, 398] on div "Eraser" at bounding box center [138, 506] width 22 height 7
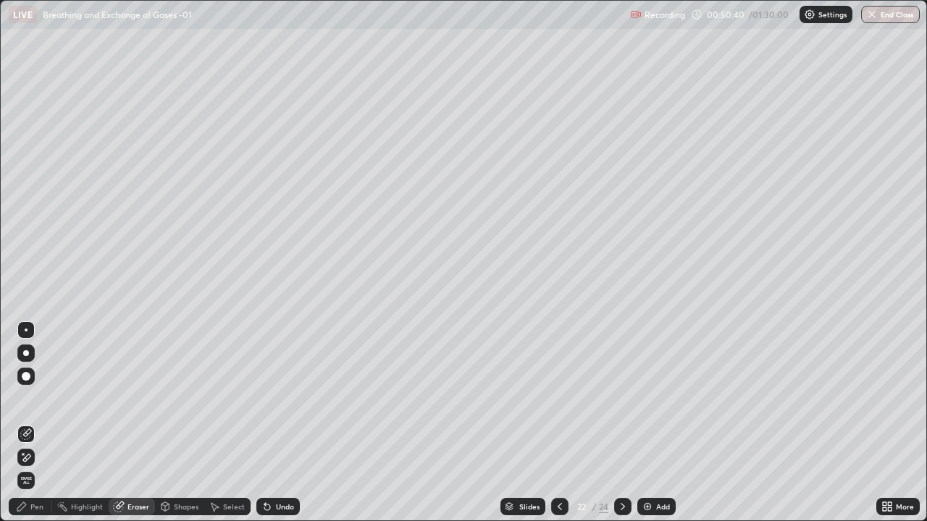
click at [46, 398] on div "Pen" at bounding box center [30, 506] width 43 height 17
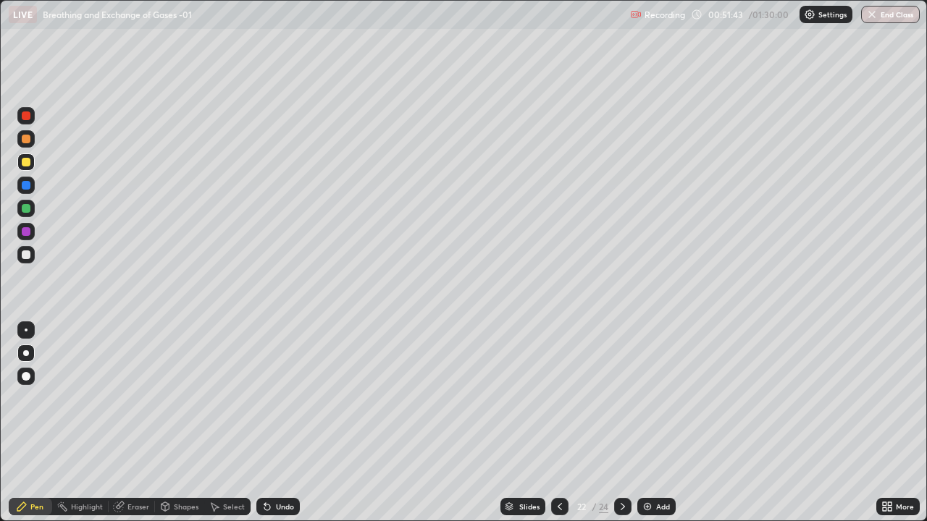
click at [649, 398] on img at bounding box center [647, 507] width 12 height 12
click at [27, 189] on div at bounding box center [26, 185] width 9 height 9
click at [26, 210] on div at bounding box center [26, 208] width 9 height 9
click at [649, 398] on img at bounding box center [647, 507] width 12 height 12
click at [28, 140] on div at bounding box center [26, 139] width 9 height 9
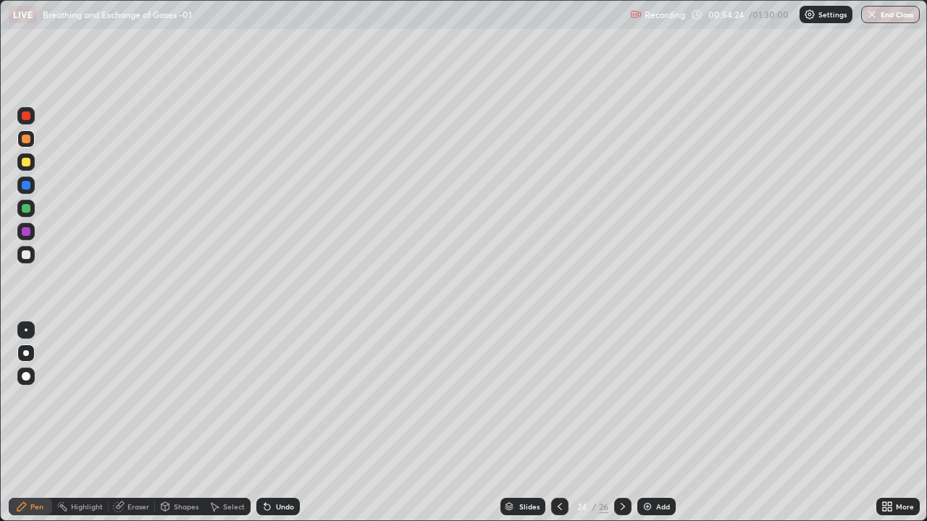
click at [29, 117] on div at bounding box center [26, 115] width 9 height 9
click at [25, 164] on div at bounding box center [26, 162] width 9 height 9
click at [284, 398] on div "Undo" at bounding box center [277, 506] width 43 height 17
click at [25, 185] on div at bounding box center [26, 185] width 9 height 9
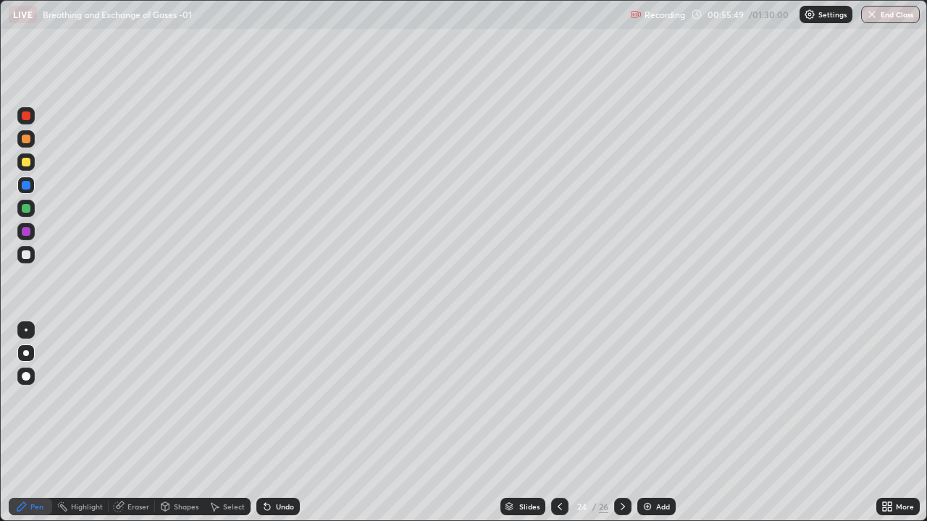
click at [286, 398] on div "Undo" at bounding box center [285, 506] width 18 height 7
click at [277, 398] on div "Undo" at bounding box center [277, 506] width 43 height 17
click at [284, 398] on div "Undo" at bounding box center [285, 506] width 18 height 7
click at [276, 398] on div "Undo" at bounding box center [285, 506] width 18 height 7
click at [277, 398] on div "Undo" at bounding box center [285, 506] width 18 height 7
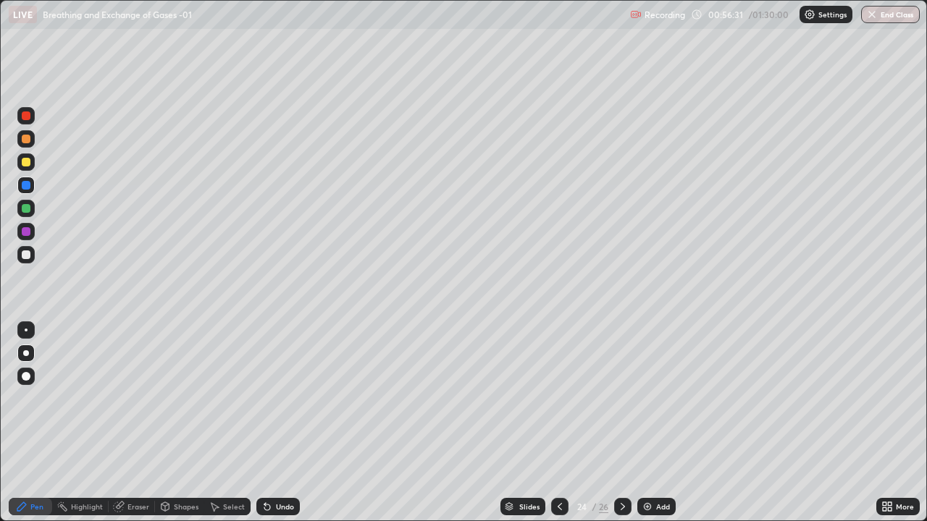
click at [32, 206] on div at bounding box center [25, 208] width 17 height 17
click at [27, 254] on div at bounding box center [26, 254] width 9 height 9
click at [286, 398] on div "Undo" at bounding box center [285, 506] width 18 height 7
click at [26, 185] on div at bounding box center [26, 185] width 9 height 9
click at [25, 207] on div at bounding box center [26, 208] width 9 height 9
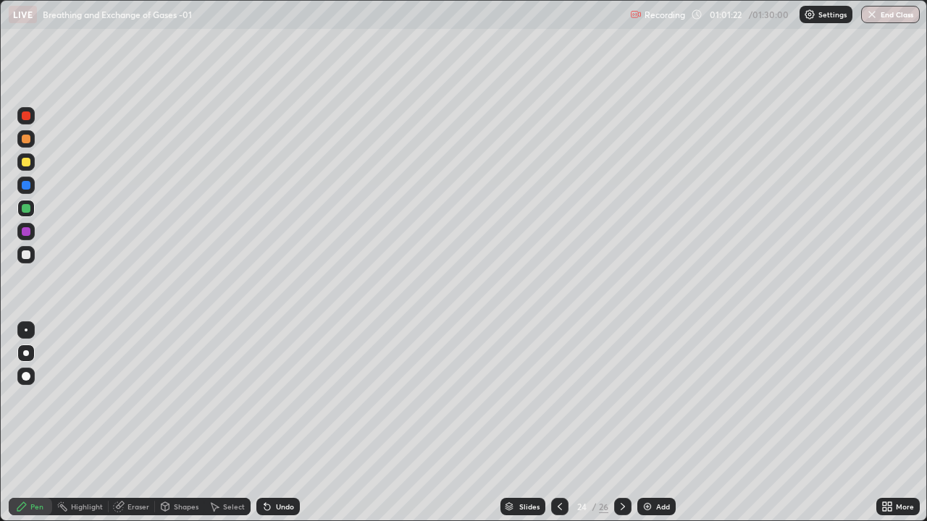
click at [652, 398] on div "Add" at bounding box center [656, 506] width 38 height 17
click at [28, 160] on div at bounding box center [26, 162] width 9 height 9
click at [26, 185] on div at bounding box center [26, 185] width 9 height 9
click at [277, 398] on div "Undo" at bounding box center [285, 506] width 18 height 7
click at [285, 398] on div "Undo" at bounding box center [277, 506] width 43 height 17
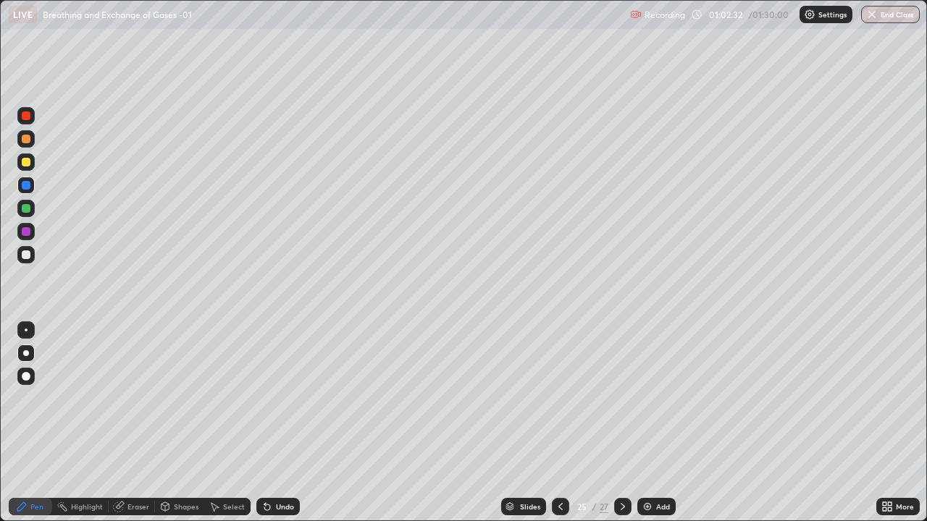
click at [30, 232] on div at bounding box center [26, 231] width 9 height 9
click at [26, 208] on div at bounding box center [26, 208] width 9 height 9
click at [27, 232] on div at bounding box center [26, 231] width 9 height 9
click at [28, 255] on div at bounding box center [26, 254] width 9 height 9
click at [271, 398] on div "Undo" at bounding box center [277, 506] width 43 height 17
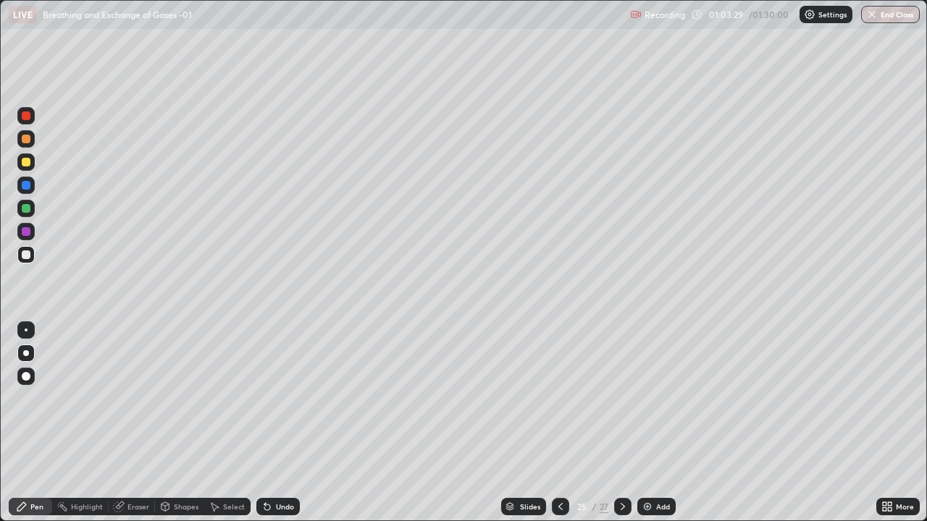
click at [273, 398] on div "Undo" at bounding box center [277, 506] width 43 height 17
click at [29, 166] on div at bounding box center [26, 162] width 9 height 9
click at [29, 187] on div at bounding box center [26, 185] width 9 height 9
click at [650, 398] on img at bounding box center [647, 507] width 12 height 12
click at [25, 161] on div at bounding box center [26, 162] width 9 height 9
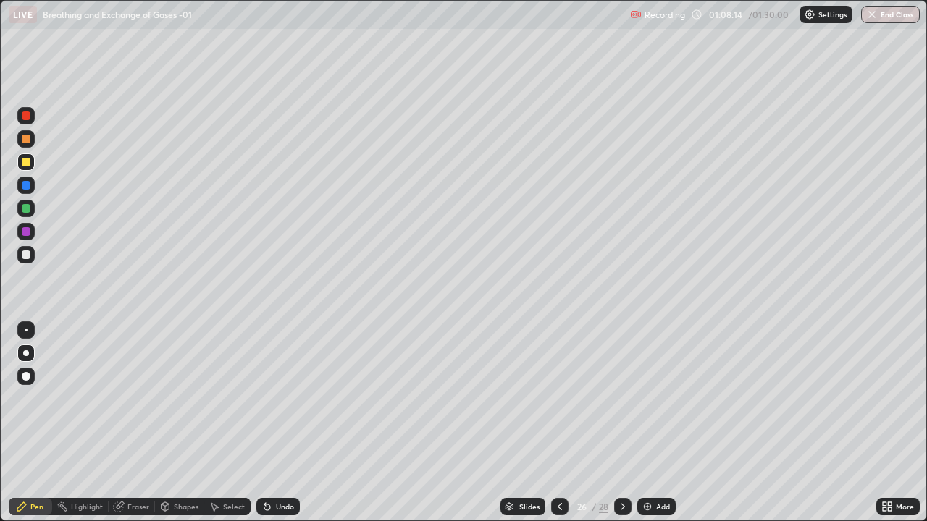
click at [27, 163] on div at bounding box center [26, 162] width 9 height 9
click at [25, 185] on div at bounding box center [26, 185] width 9 height 9
click at [24, 207] on div at bounding box center [26, 208] width 9 height 9
click at [27, 232] on div at bounding box center [26, 231] width 9 height 9
click at [30, 256] on div at bounding box center [26, 254] width 9 height 9
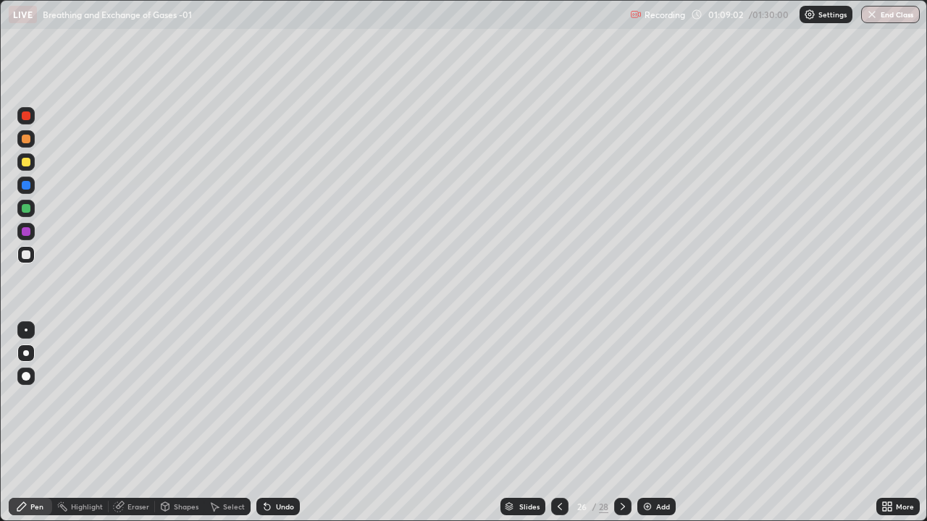
click at [27, 214] on div at bounding box center [25, 208] width 17 height 17
click at [282, 398] on div "Undo" at bounding box center [285, 506] width 18 height 7
click at [284, 398] on div "Undo" at bounding box center [285, 506] width 18 height 7
click at [25, 163] on div at bounding box center [26, 162] width 9 height 9
click at [23, 254] on div at bounding box center [26, 254] width 9 height 9
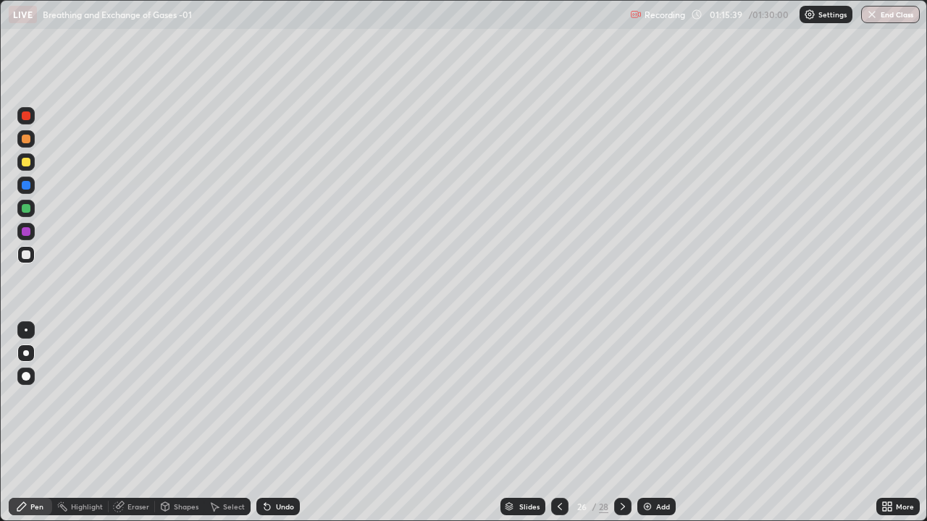
click at [647, 398] on img at bounding box center [647, 507] width 12 height 12
click at [30, 185] on div at bounding box center [26, 185] width 9 height 9
click at [278, 398] on div "Undo" at bounding box center [277, 506] width 43 height 17
click at [226, 398] on div "Select" at bounding box center [234, 506] width 22 height 7
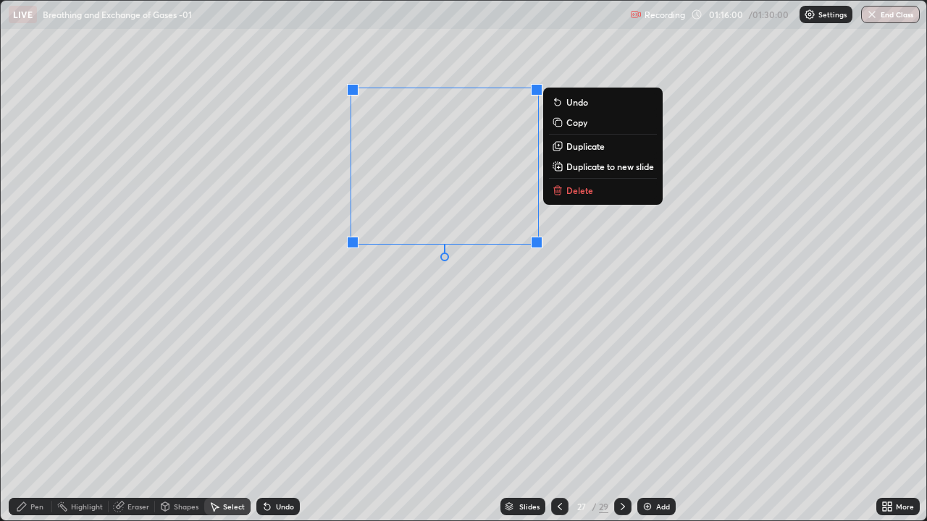
click at [306, 206] on div "0 ° Undo Copy Duplicate Duplicate to new slide Delete" at bounding box center [463, 261] width 925 height 520
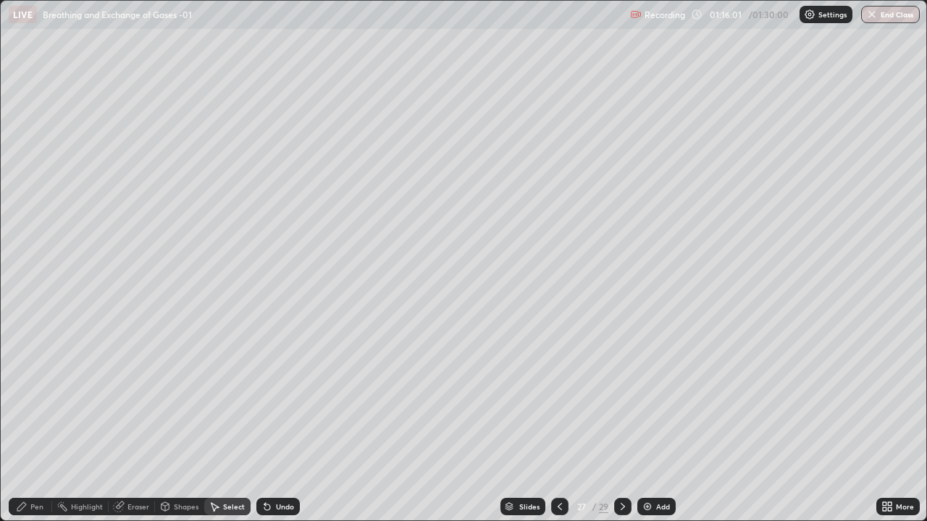
click at [32, 398] on div "Pen" at bounding box center [36, 506] width 13 height 7
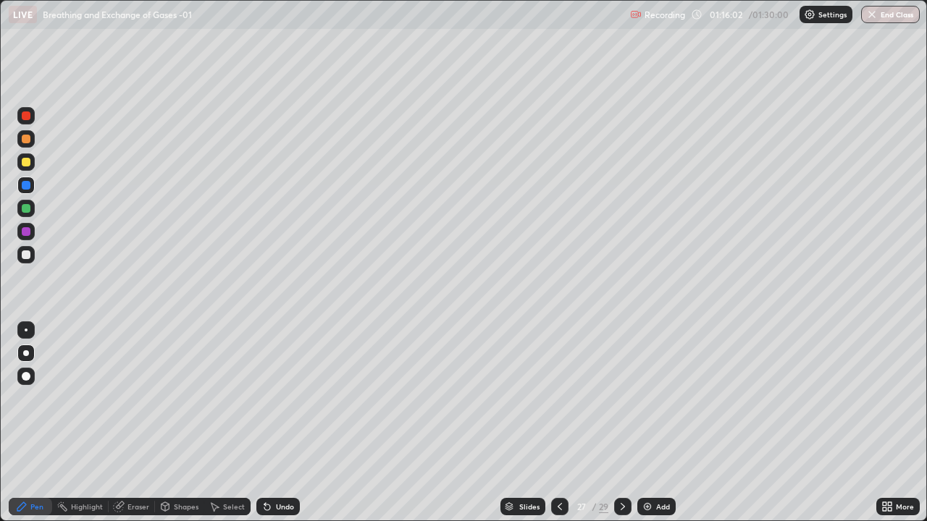
click at [31, 253] on div at bounding box center [25, 254] width 17 height 17
click at [285, 398] on div "Undo" at bounding box center [285, 506] width 18 height 7
click at [283, 398] on div "Undo" at bounding box center [285, 506] width 18 height 7
click at [25, 208] on div at bounding box center [26, 208] width 9 height 9
click at [25, 232] on div at bounding box center [26, 231] width 9 height 9
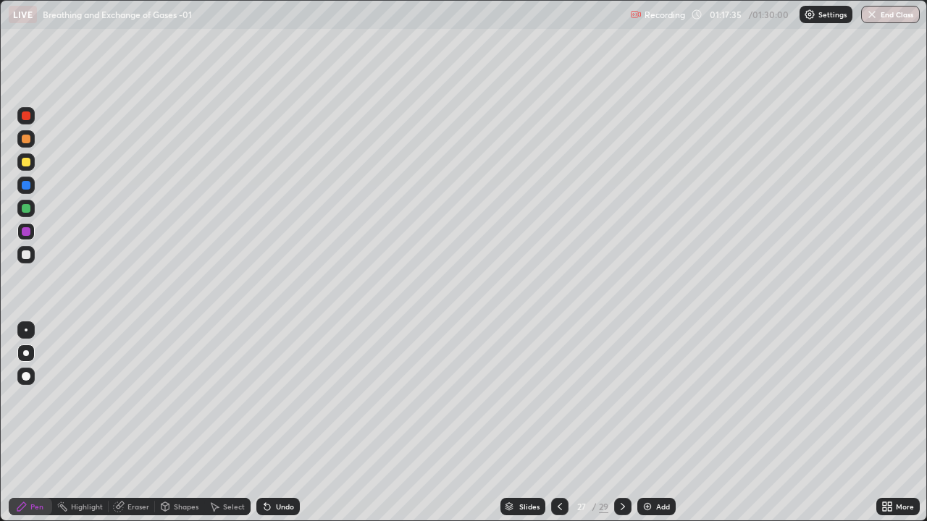
click at [30, 255] on div at bounding box center [26, 254] width 9 height 9
click at [28, 158] on div at bounding box center [26, 162] width 9 height 9
click at [621, 398] on icon at bounding box center [623, 507] width 12 height 12
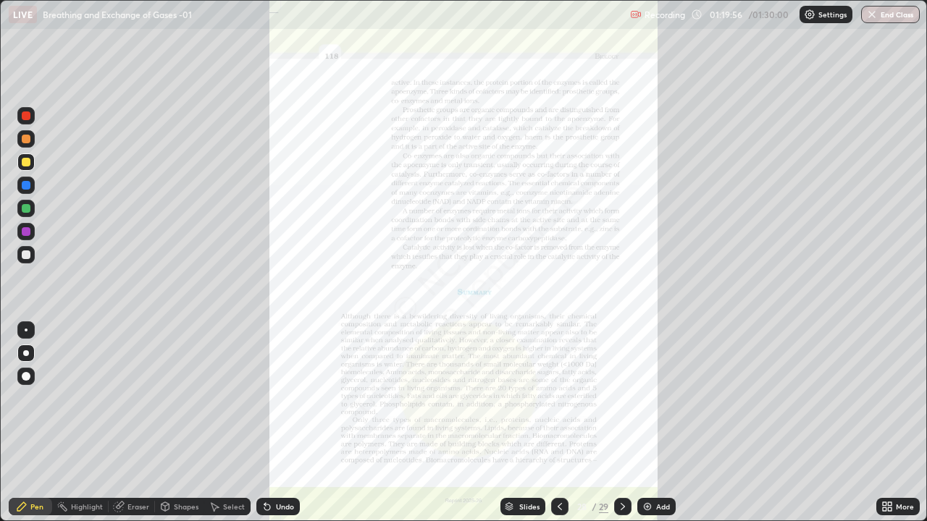
click at [621, 398] on icon at bounding box center [623, 507] width 12 height 12
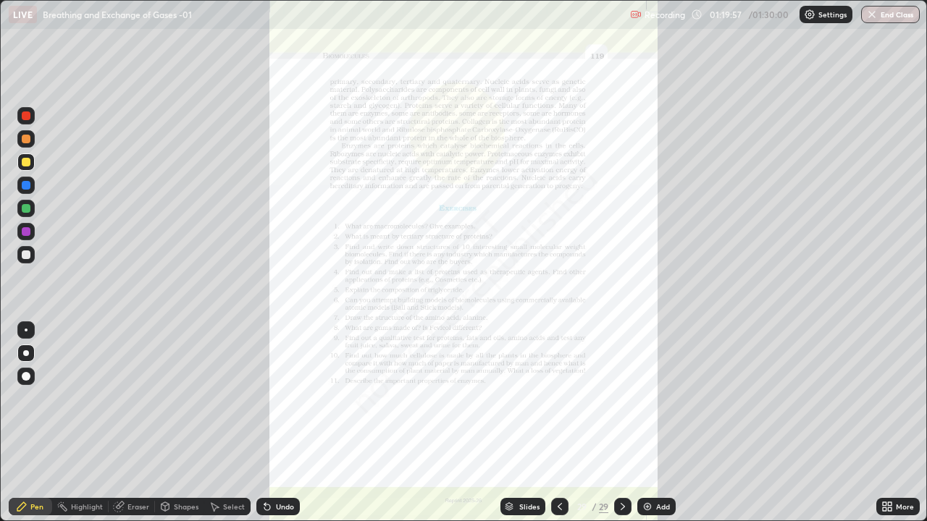
click at [621, 398] on icon at bounding box center [623, 507] width 12 height 12
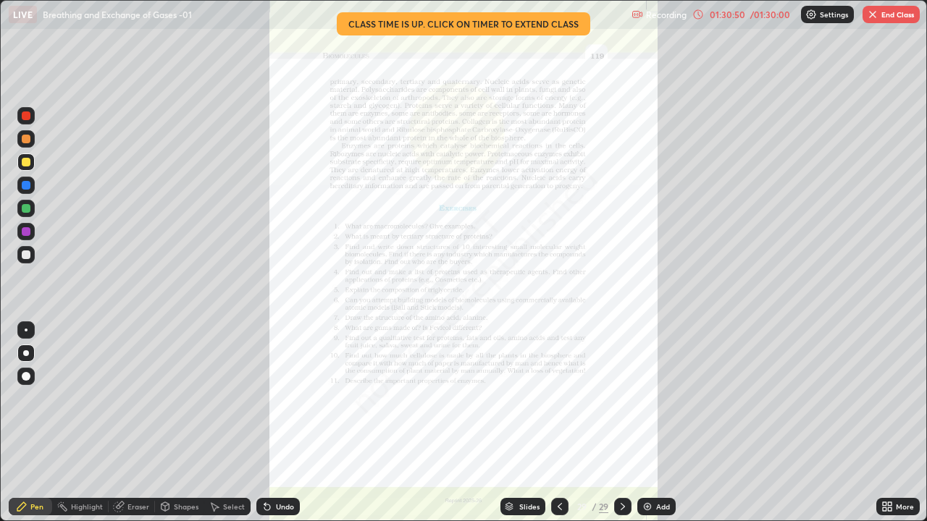
click at [898, 16] on button "End Class" at bounding box center [890, 14] width 57 height 17
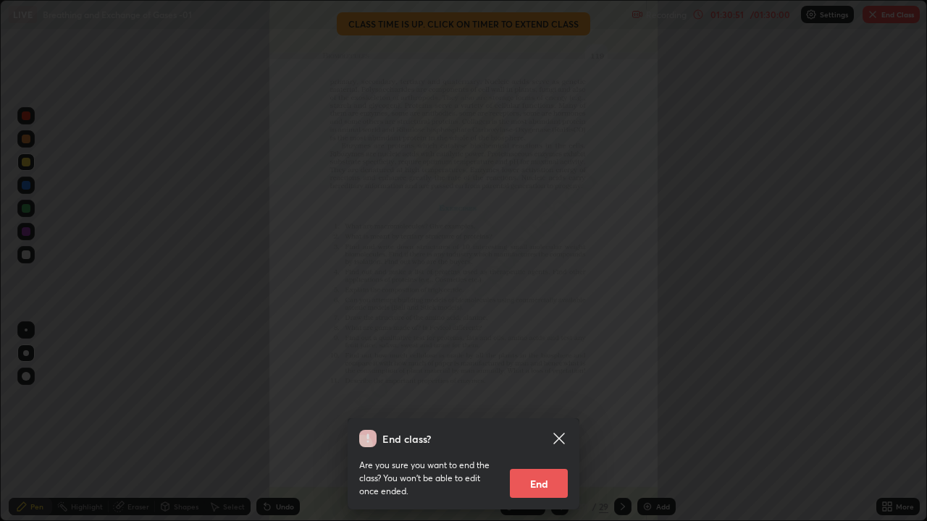
click at [544, 398] on button "End" at bounding box center [539, 483] width 58 height 29
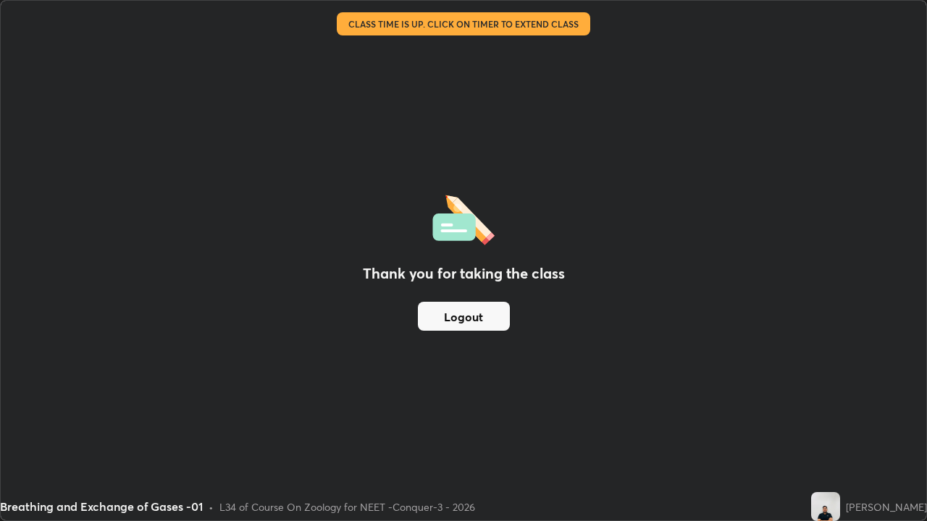
click at [711, 317] on div "Thank you for taking the class Logout" at bounding box center [463, 261] width 925 height 520
